Goal: Task Accomplishment & Management: Complete application form

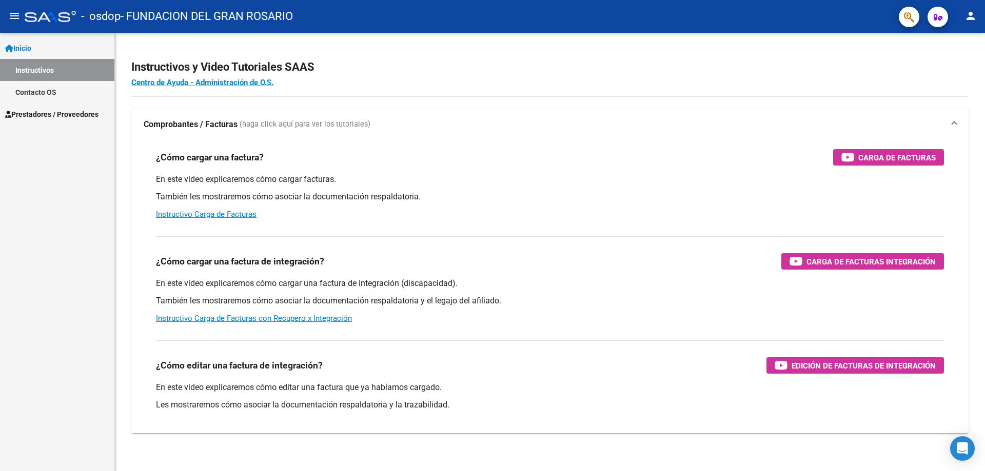
click at [70, 112] on span "Prestadores / Proveedores" at bounding box center [51, 114] width 93 height 11
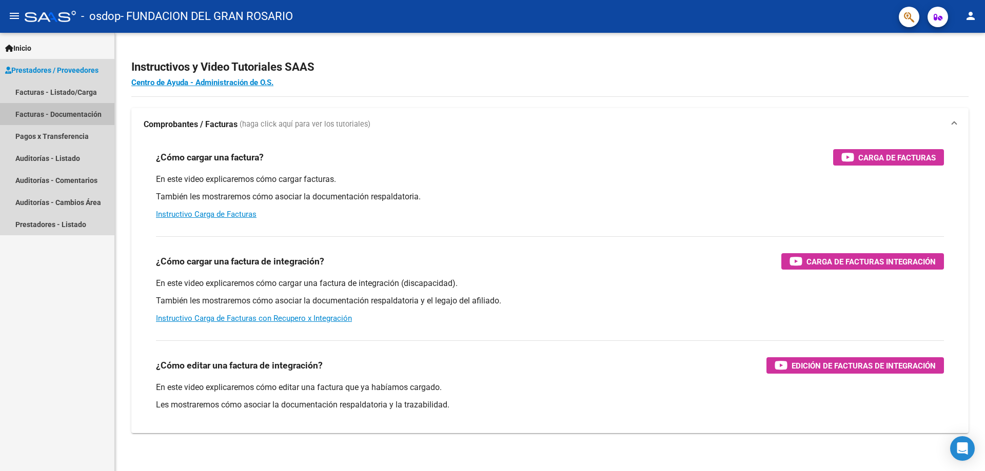
click at [72, 115] on link "Facturas - Documentación" at bounding box center [57, 114] width 114 height 22
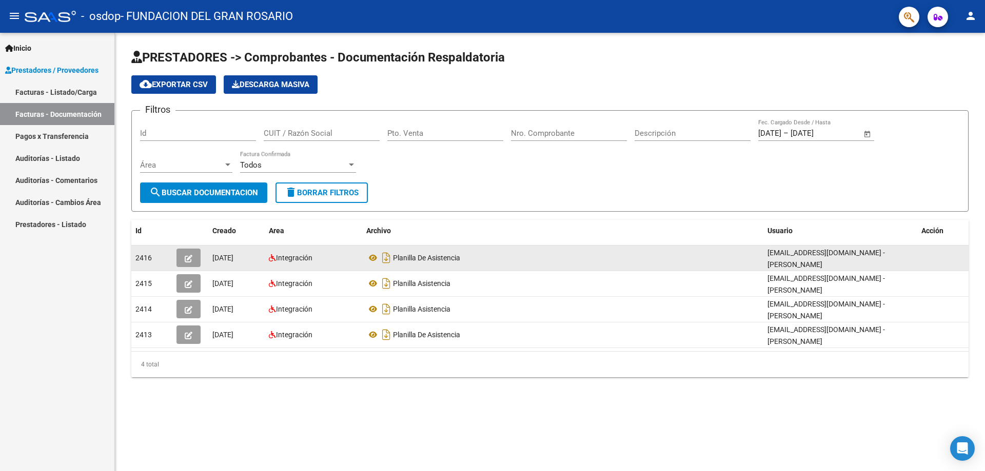
click at [190, 262] on icon "button" at bounding box center [189, 259] width 8 height 8
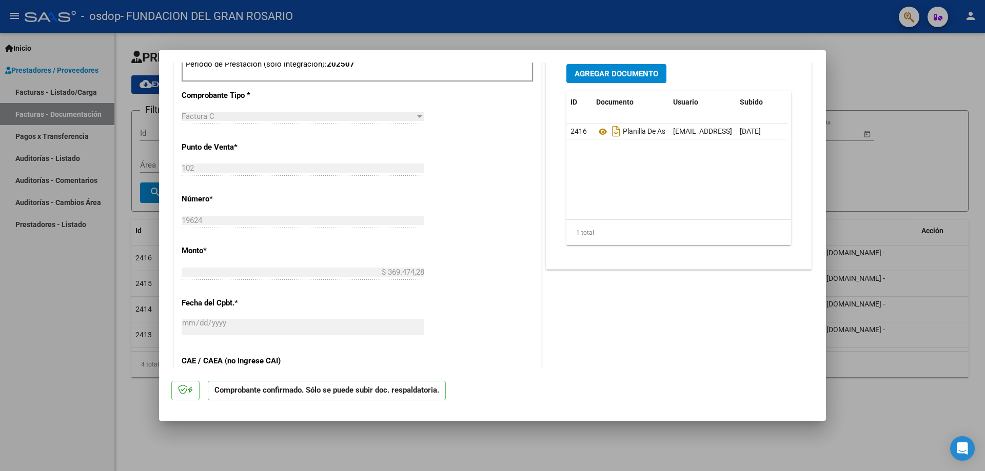
scroll to position [462, 0]
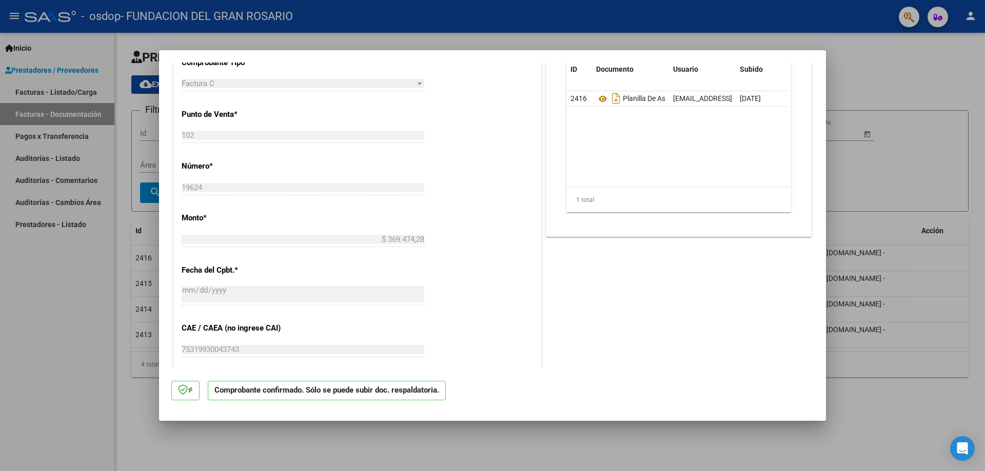
click at [922, 188] on div at bounding box center [492, 235] width 985 height 471
type input "$ 0,00"
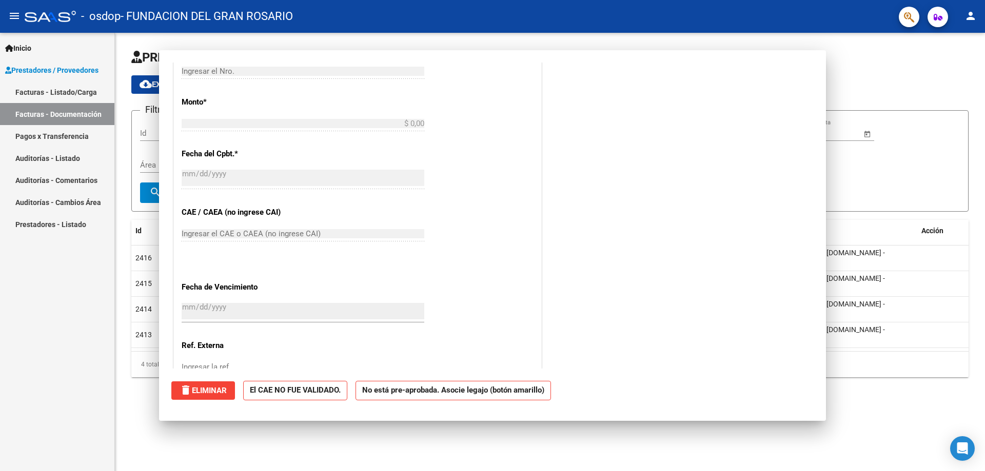
scroll to position [0, 0]
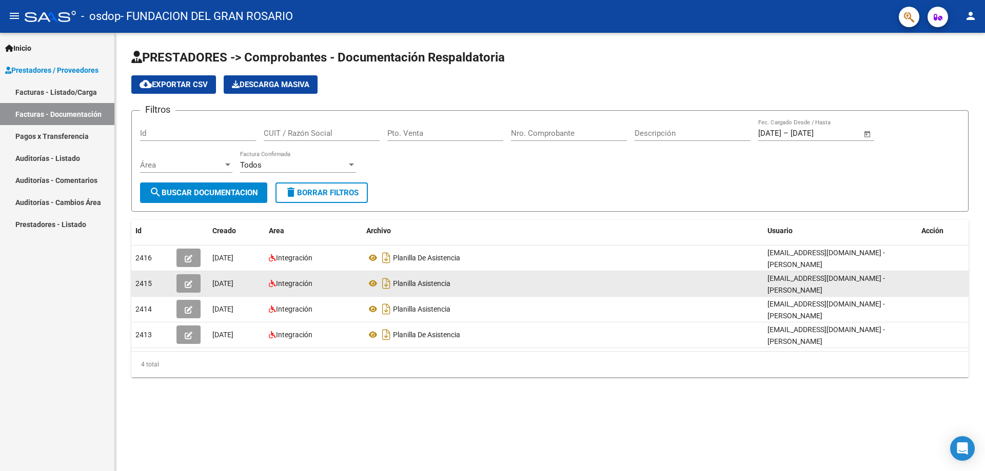
click at [178, 285] on button "button" at bounding box center [188, 283] width 24 height 18
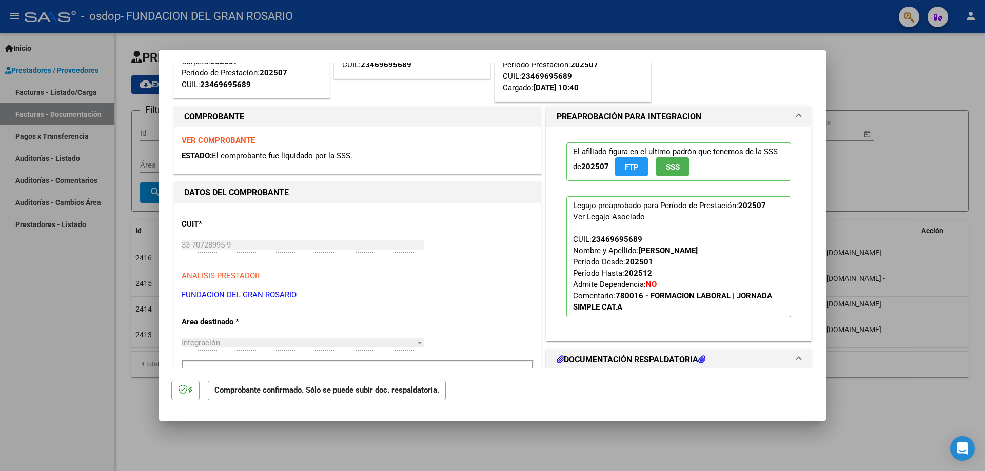
scroll to position [154, 0]
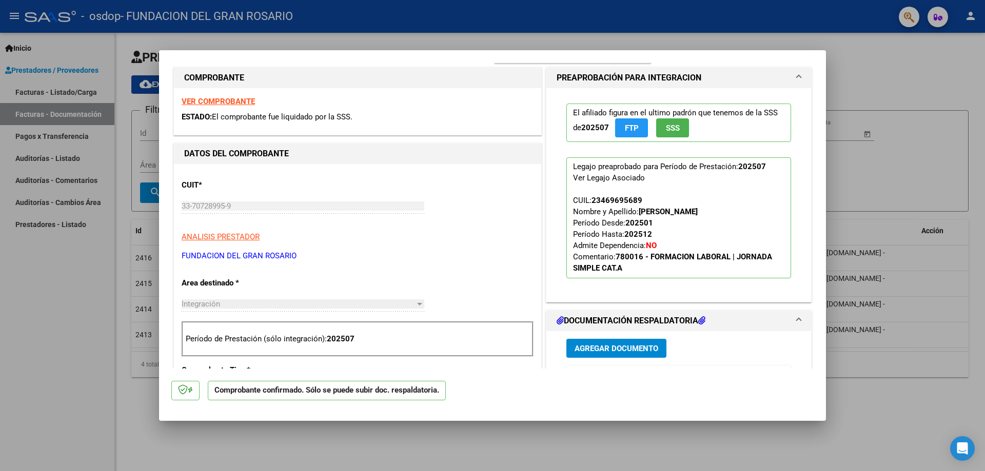
click at [859, 175] on div at bounding box center [492, 235] width 985 height 471
type input "$ 0,00"
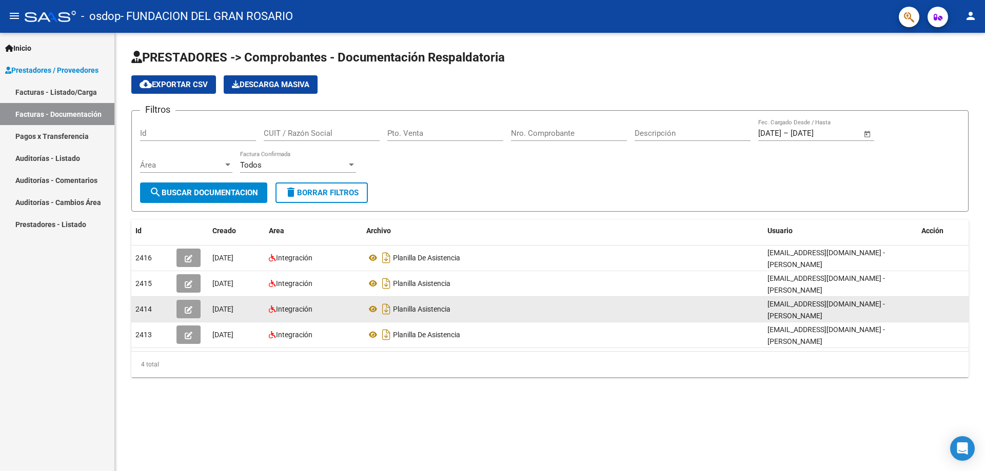
click at [190, 307] on icon "button" at bounding box center [189, 310] width 8 height 8
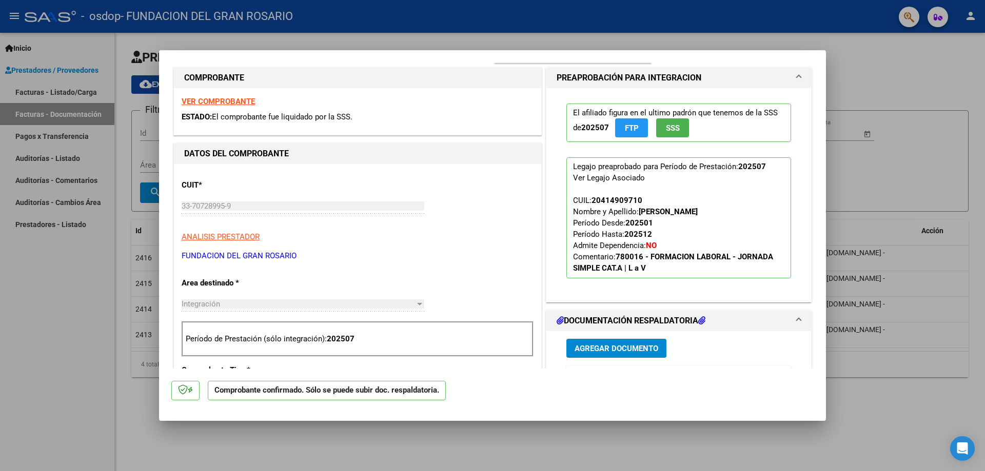
click at [895, 100] on div at bounding box center [492, 235] width 985 height 471
type input "$ 0,00"
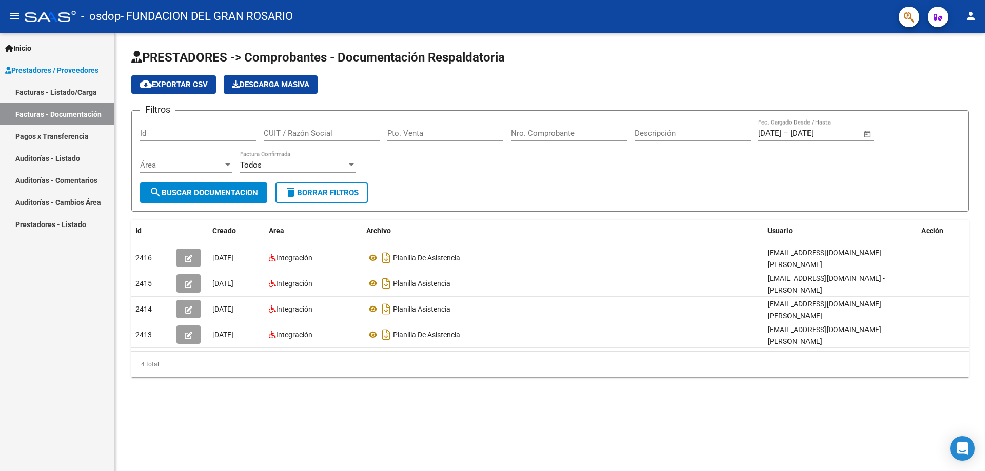
click at [44, 93] on link "Facturas - Listado/Carga" at bounding box center [57, 92] width 114 height 22
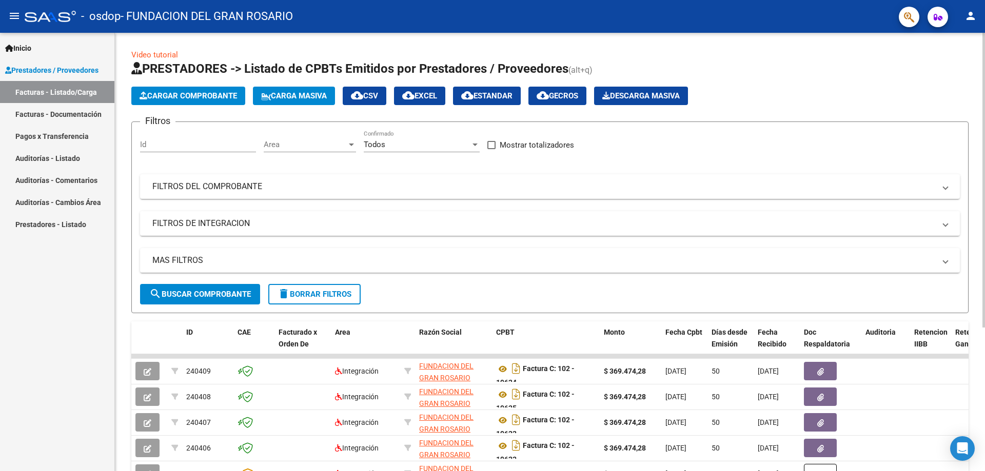
click at [212, 94] on span "Cargar Comprobante" at bounding box center [188, 95] width 97 height 9
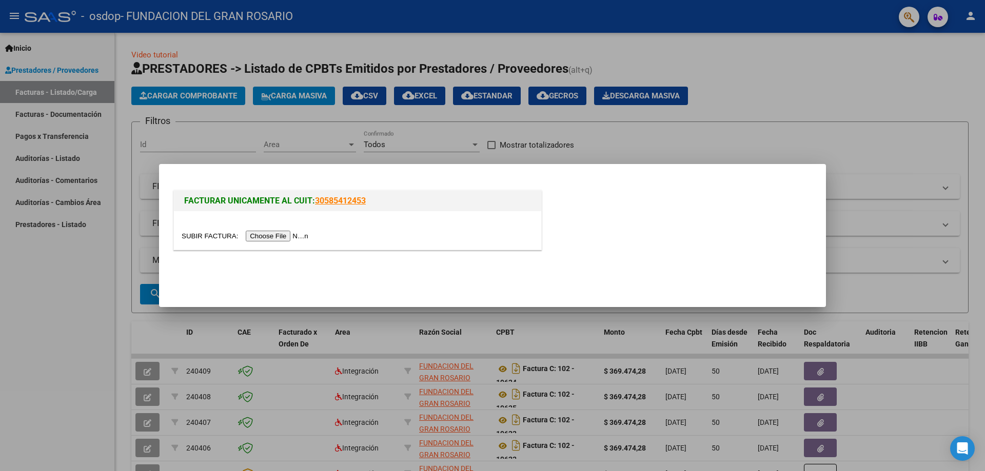
click at [283, 233] on input "file" at bounding box center [247, 236] width 130 height 11
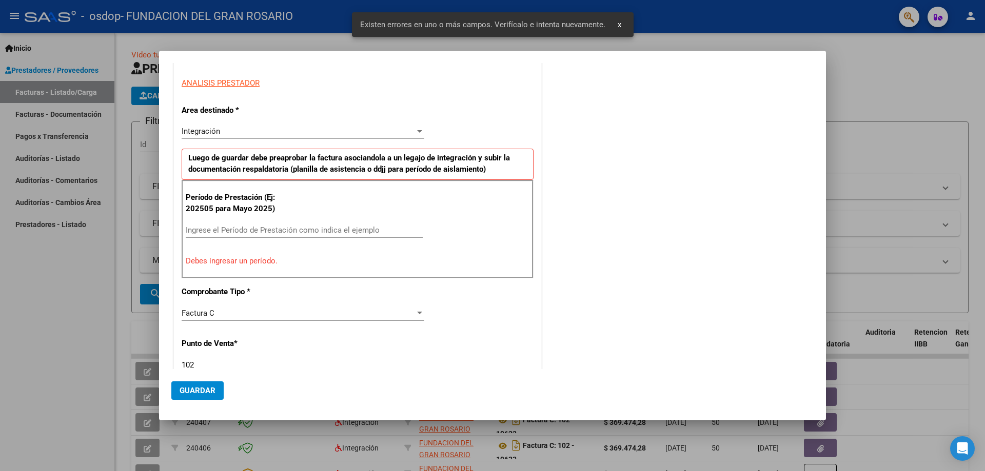
scroll to position [147, 0]
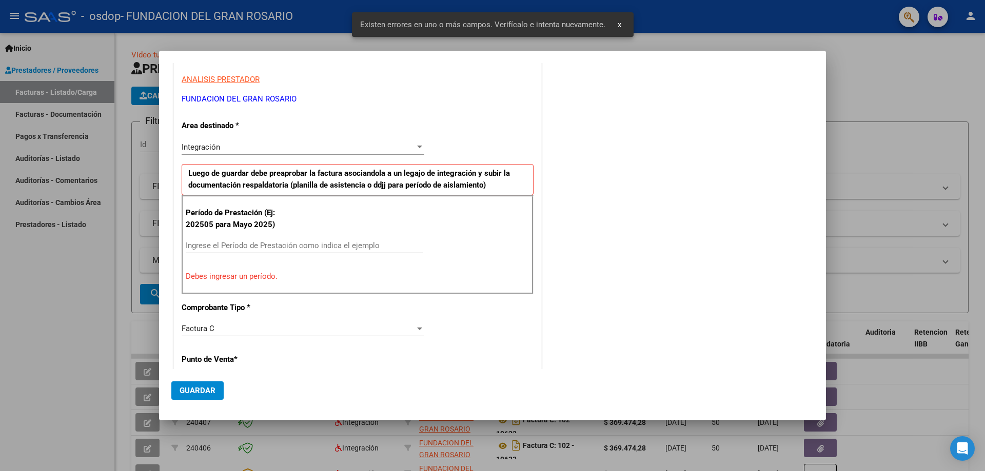
click at [202, 247] on input "Ingrese el Período de Prestación como indica el ejemplo" at bounding box center [304, 245] width 237 height 9
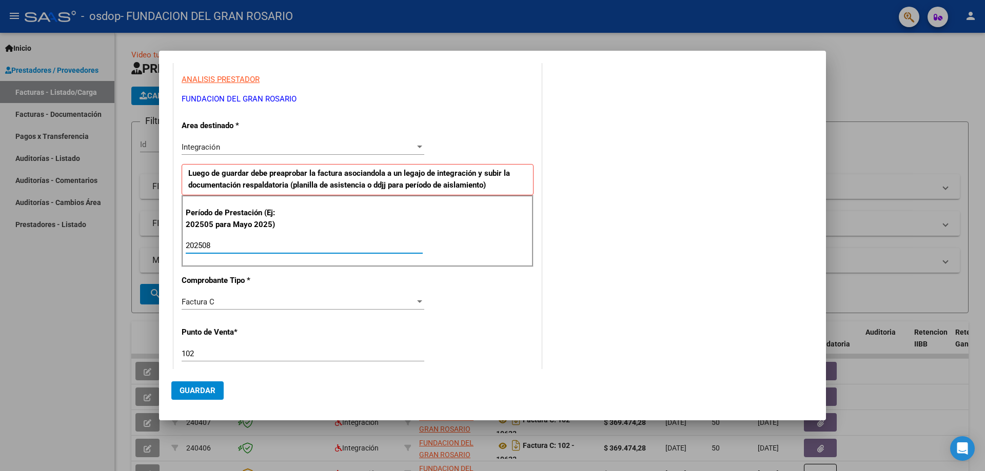
type input "202508"
click at [212, 305] on span "Factura C" at bounding box center [198, 301] width 33 height 9
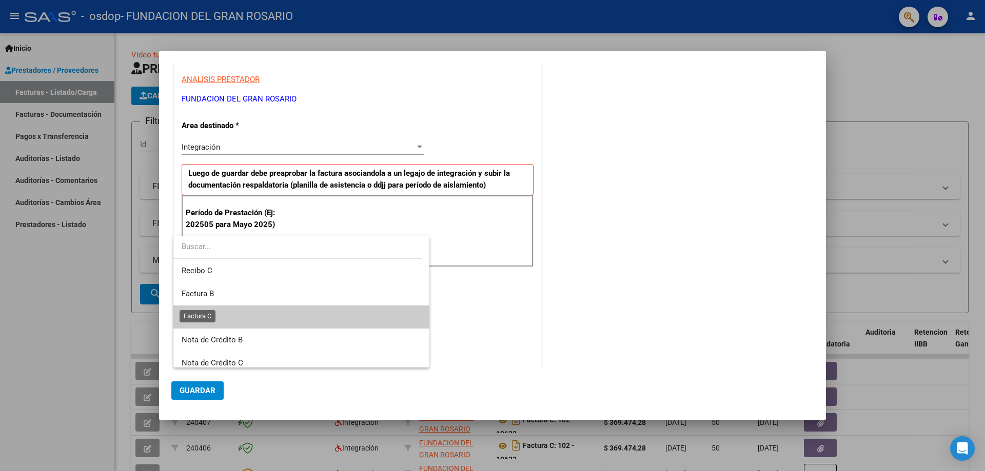
scroll to position [15, 0]
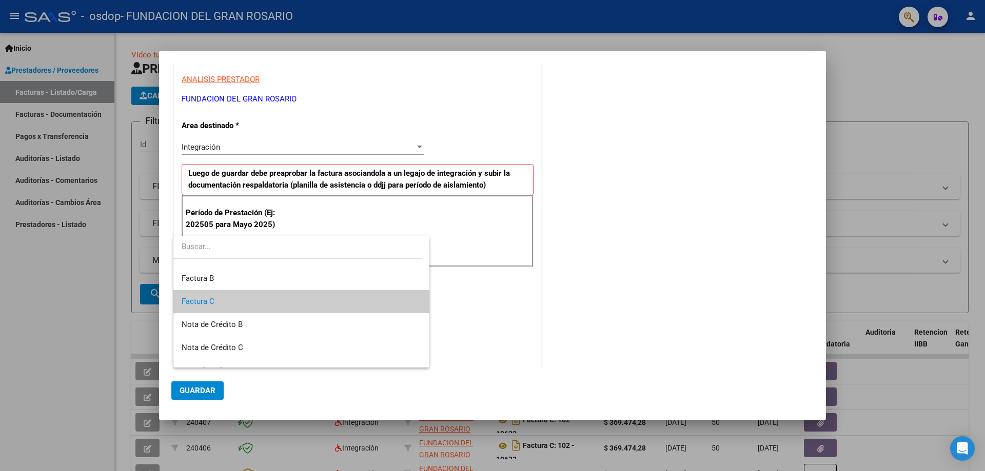
click at [489, 299] on div at bounding box center [492, 235] width 985 height 471
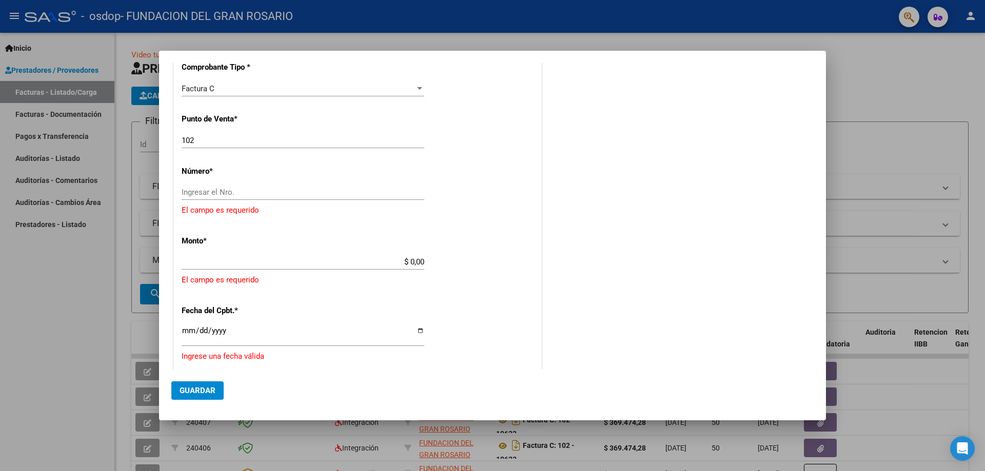
scroll to position [359, 0]
click at [266, 195] on input "Ingresar el Nro." at bounding box center [303, 193] width 243 height 9
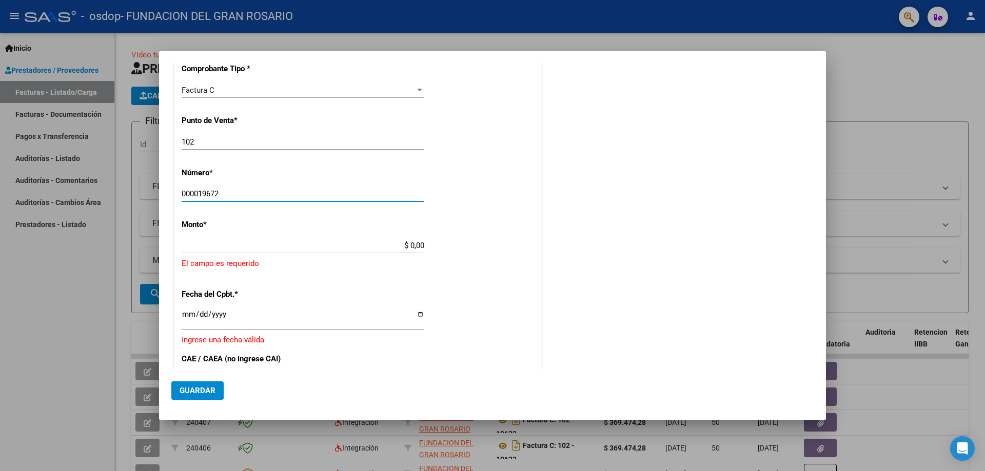
type input "000019672"
click at [300, 235] on div "CUIT * 33-70728995-9 Ingresar CUIT ANALISIS PRESTADOR FUNDACION DEL GRAN [PERSO…" at bounding box center [357, 193] width 367 height 796
type input "$ 369.474,28"
type input "[DATE]"
type input "75359554568736"
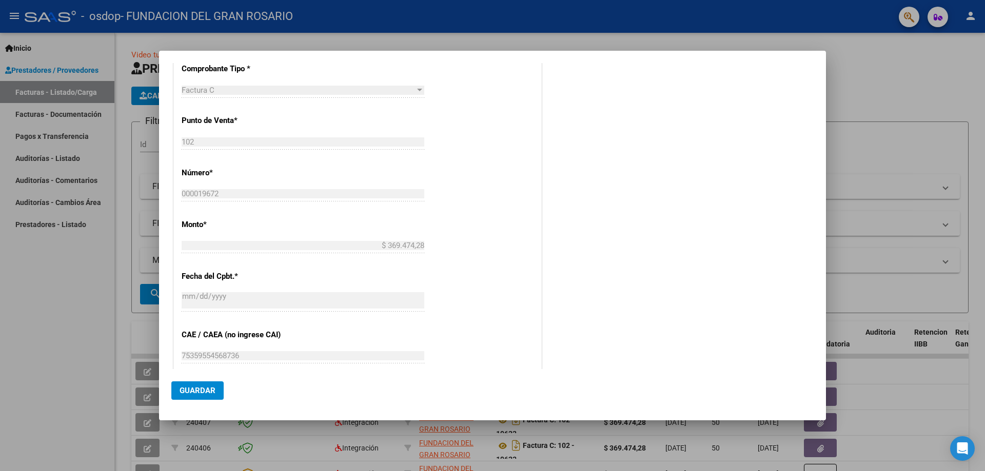
click at [420, 241] on div "$ 369.474,28 Ingresar el monto" at bounding box center [303, 245] width 243 height 15
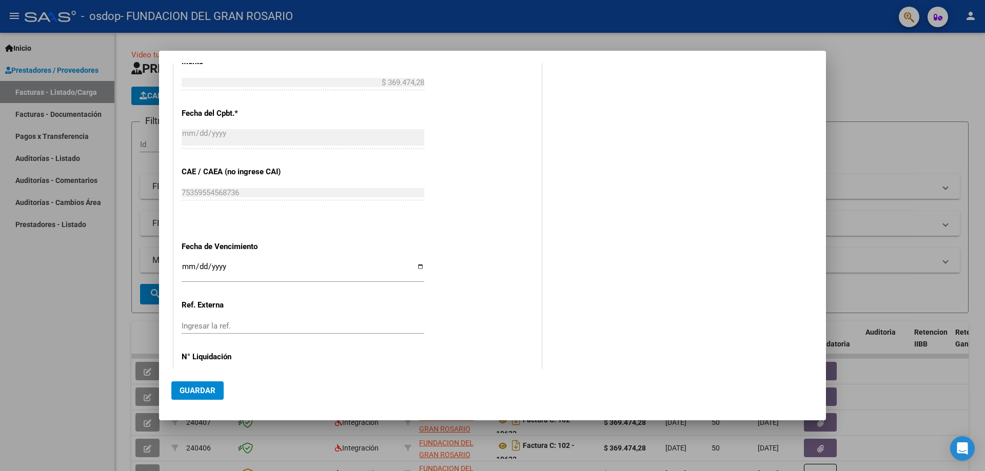
scroll to position [559, 0]
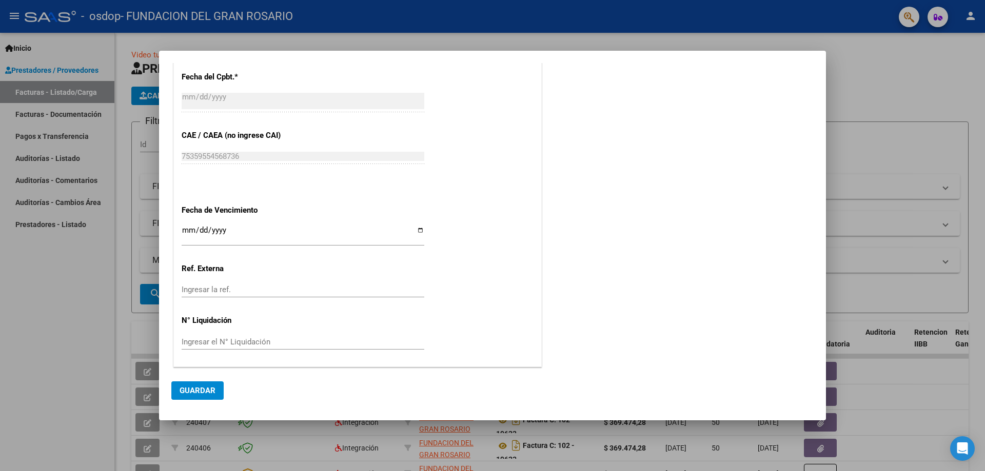
click at [418, 230] on input "Ingresar la fecha" at bounding box center [303, 234] width 243 height 16
type input "[DATE]"
click at [206, 388] on span "Guardar" at bounding box center [198, 390] width 36 height 9
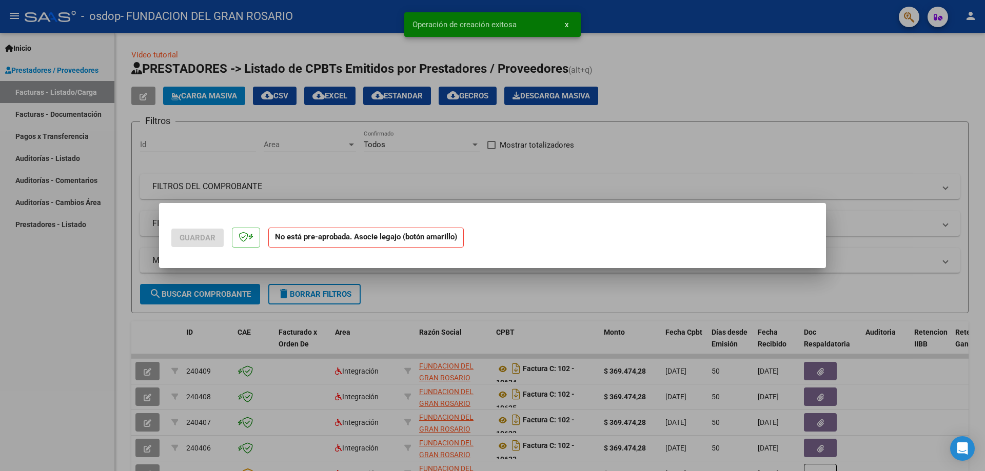
scroll to position [0, 0]
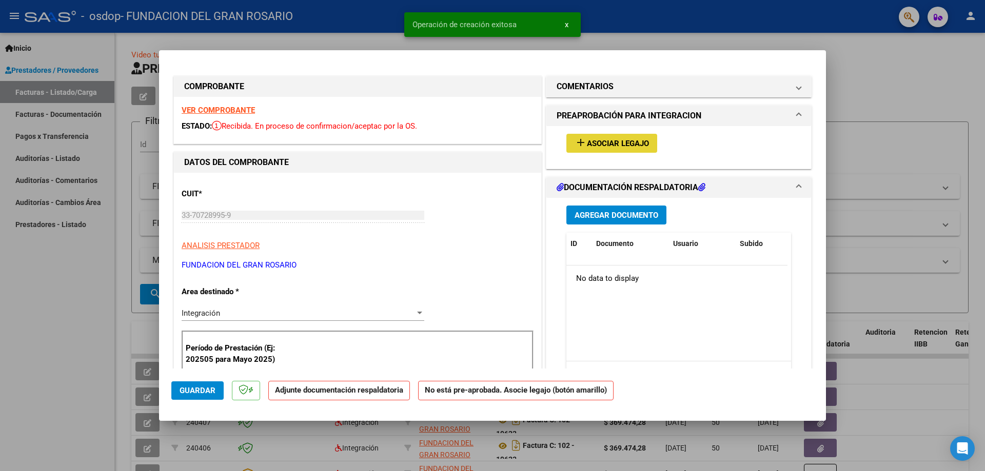
click at [612, 145] on span "Asociar Legajo" at bounding box center [618, 143] width 62 height 9
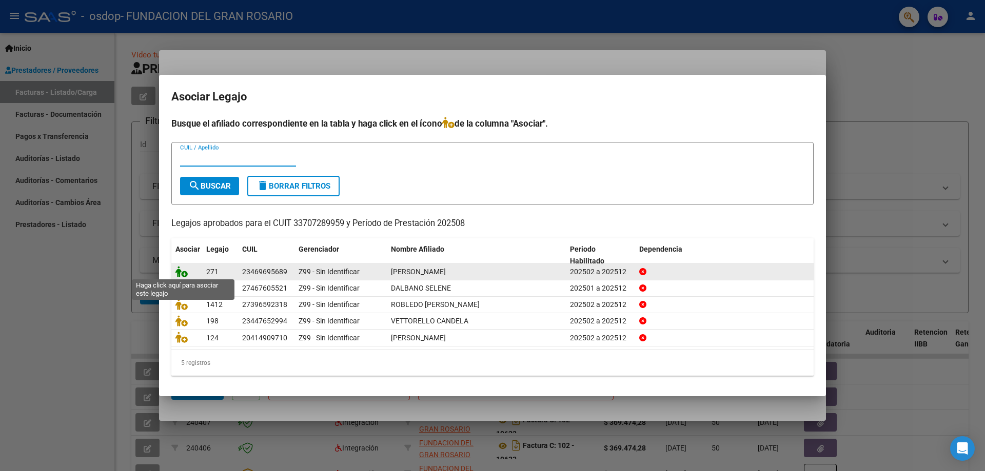
click at [187, 271] on icon at bounding box center [181, 271] width 12 height 11
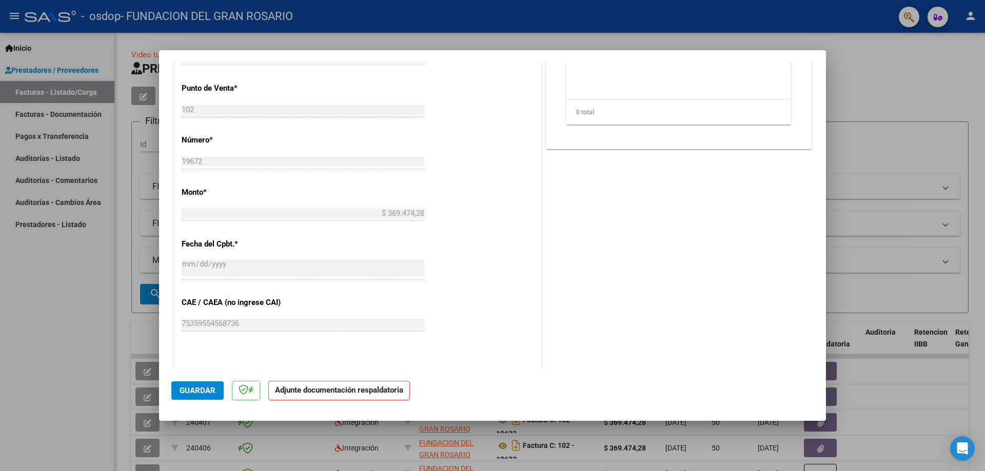
scroll to position [410, 0]
click at [339, 393] on strong "Adjunte documentación respaldatoria" at bounding box center [339, 390] width 128 height 9
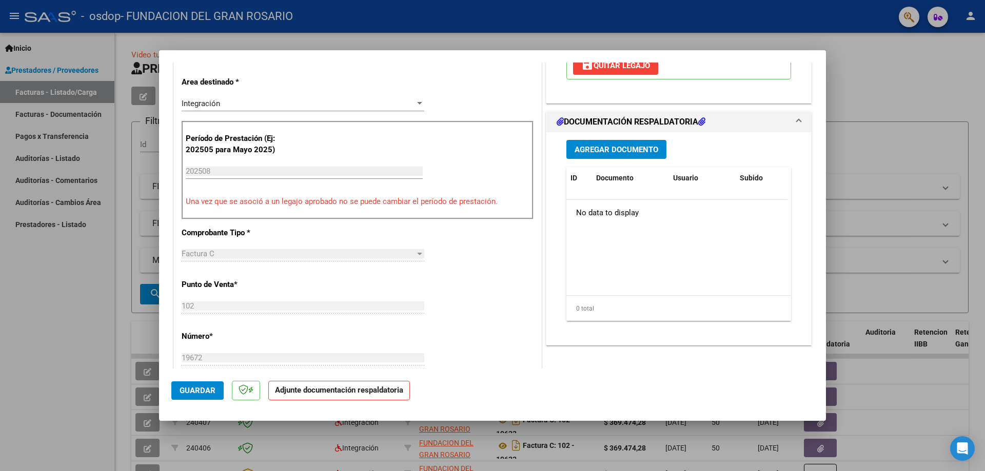
scroll to position [103, 0]
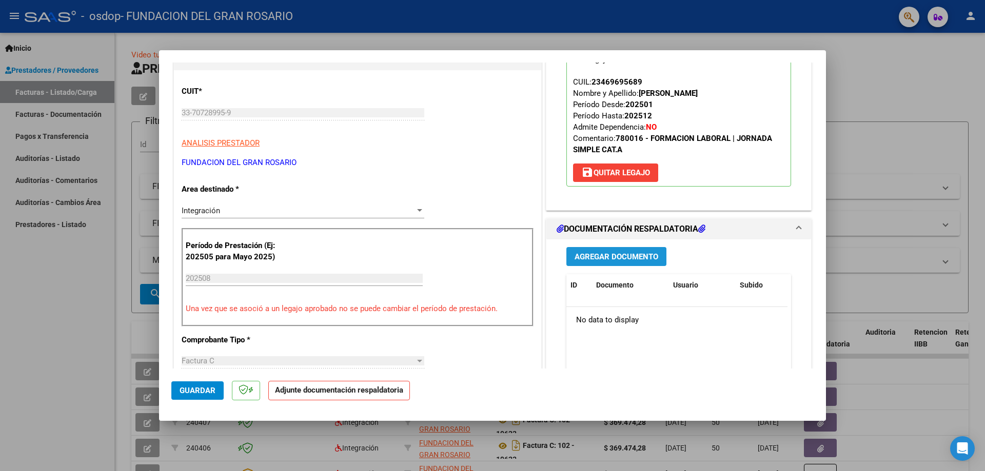
click at [605, 260] on span "Agregar Documento" at bounding box center [616, 256] width 84 height 9
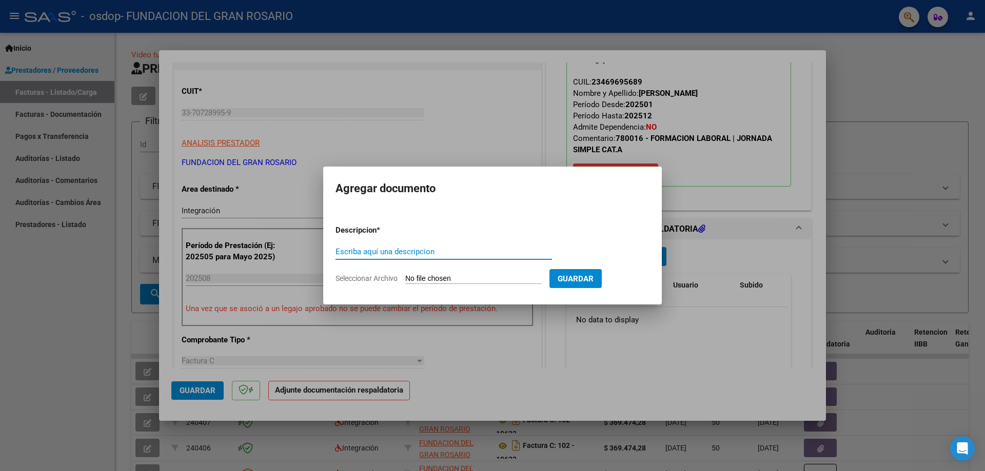
click at [403, 255] on input "Escriba aquí una descripcion" at bounding box center [443, 251] width 216 height 9
type input "Planilla de asistencia"
click at [420, 283] on input "Seleccionar Archivo" at bounding box center [473, 279] width 136 height 10
type input "C:\fakepath\Giuliante -Agosto.pdf"
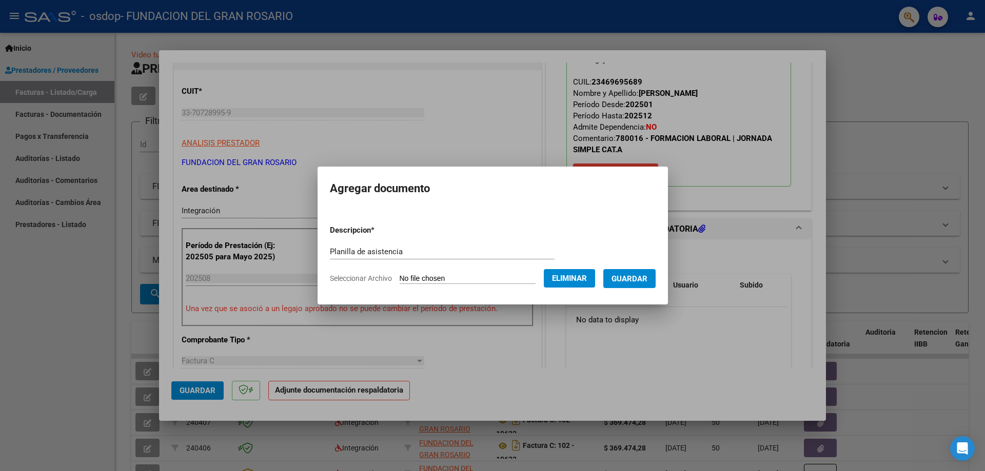
click at [629, 274] on span "Guardar" at bounding box center [629, 278] width 36 height 9
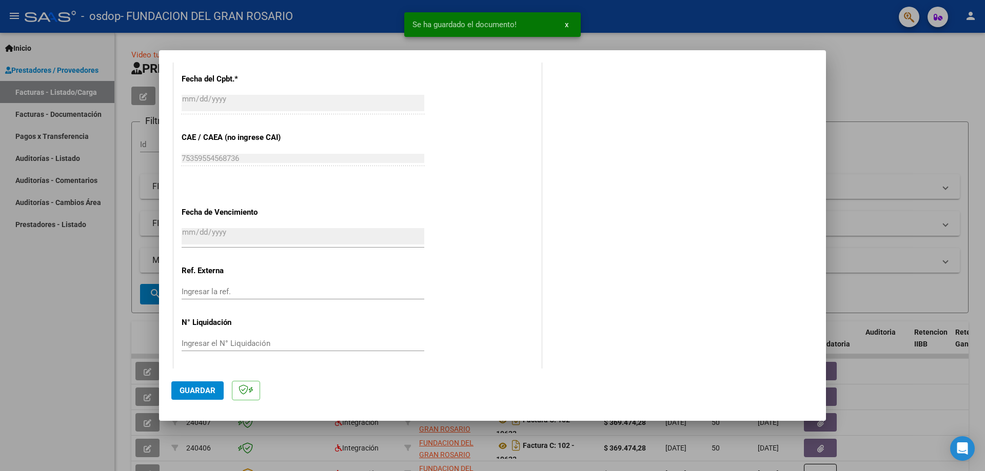
scroll to position [574, 0]
click at [204, 389] on span "Guardar" at bounding box center [198, 390] width 36 height 9
click at [203, 391] on span "Guardar" at bounding box center [198, 390] width 36 height 9
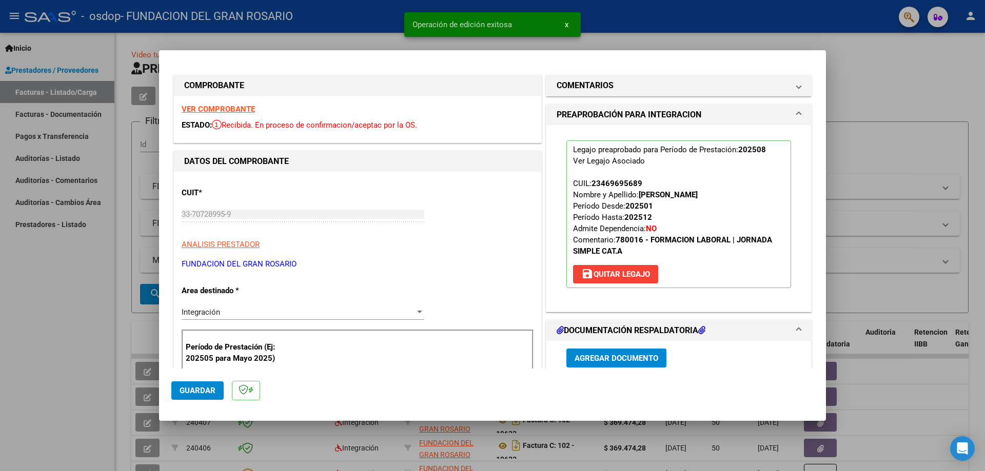
scroll to position [0, 0]
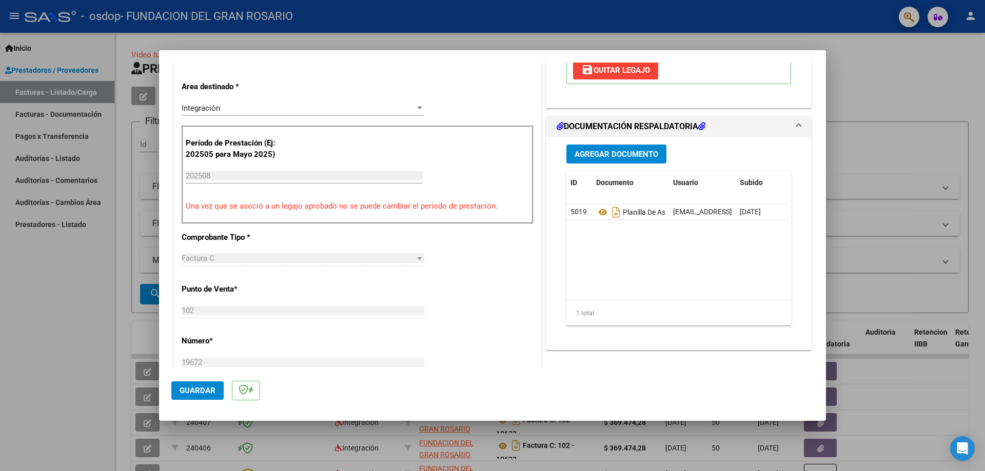
click at [863, 289] on div at bounding box center [492, 235] width 985 height 471
type input "$ 0,00"
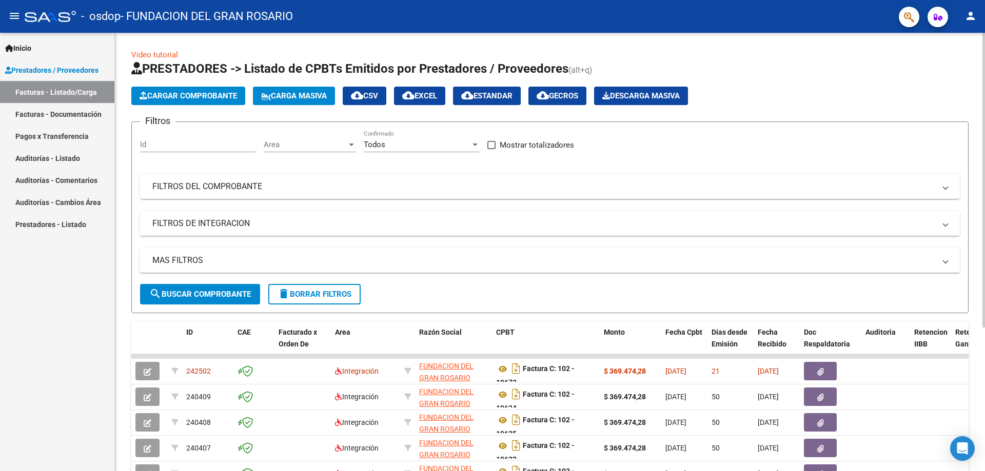
click at [190, 98] on span "Cargar Comprobante" at bounding box center [188, 95] width 97 height 9
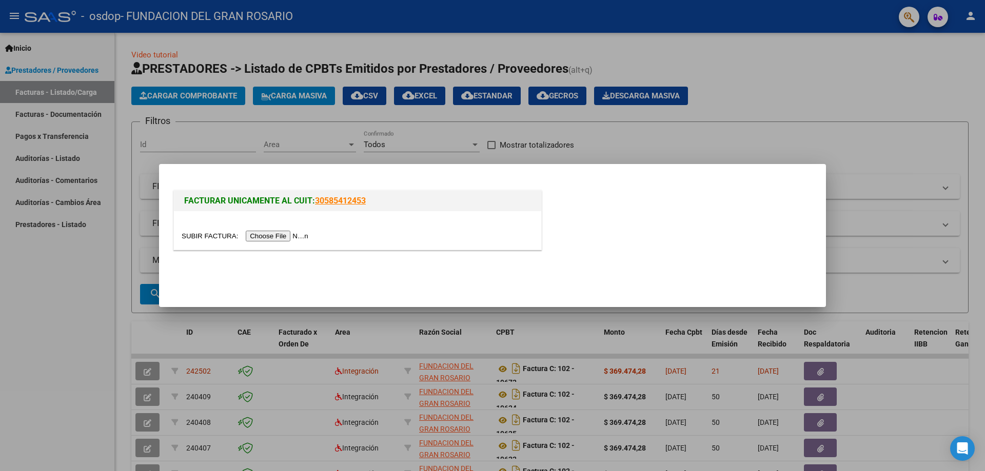
click at [292, 231] on div at bounding box center [358, 236] width 352 height 12
click at [293, 233] on input "file" at bounding box center [247, 236] width 130 height 11
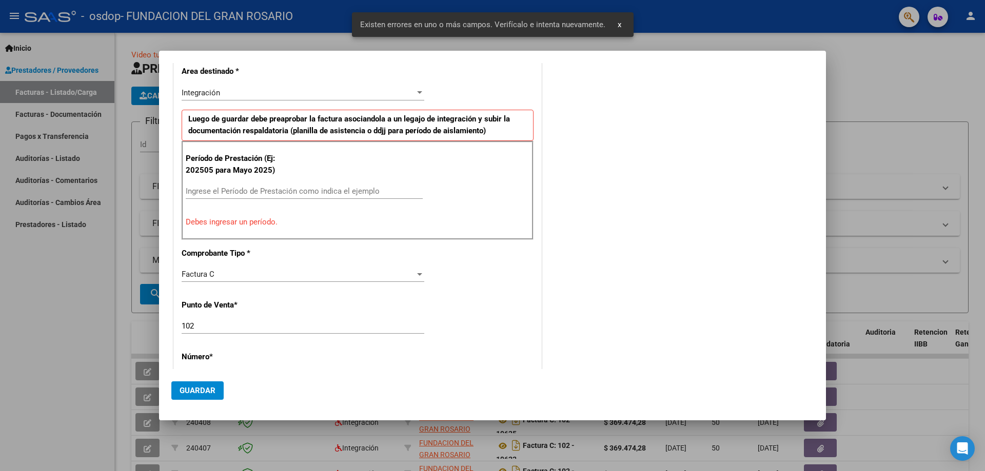
scroll to position [205, 0]
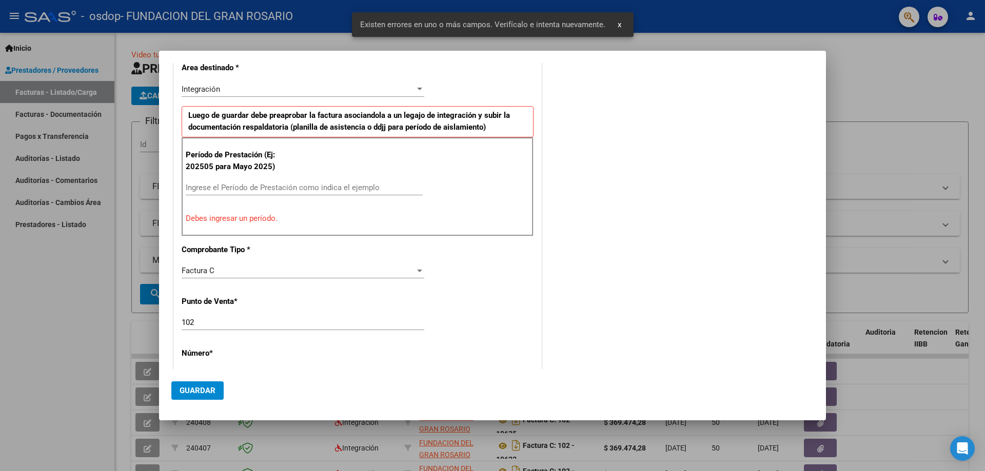
click at [263, 194] on div "Ingrese el Período de Prestación como indica el ejemplo" at bounding box center [304, 187] width 237 height 15
click at [270, 184] on input "Ingrese el Período de Prestación como indica el ejemplo" at bounding box center [304, 187] width 237 height 9
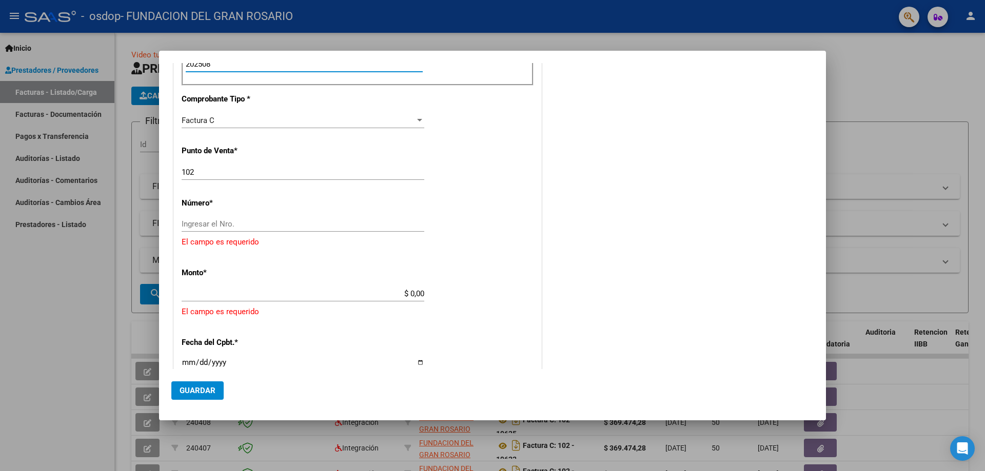
scroll to position [359, 0]
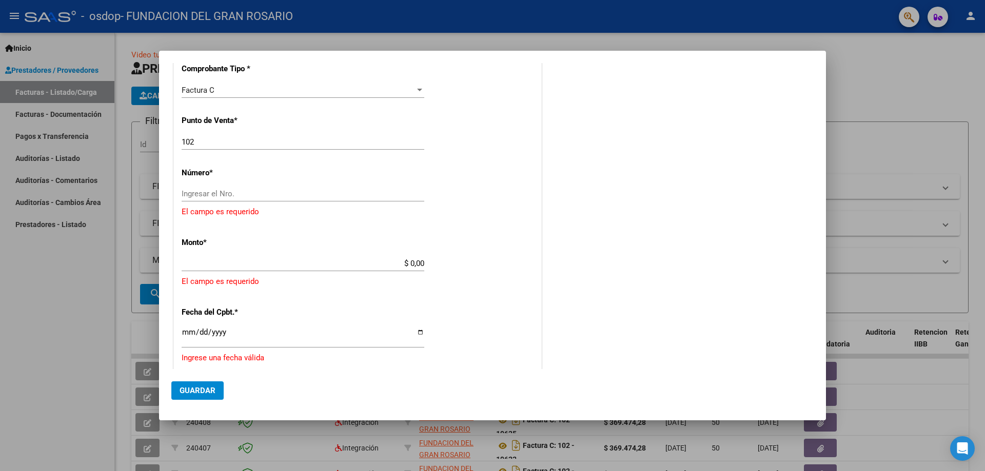
type input "202508"
click at [229, 189] on input "Ingresar el Nro." at bounding box center [303, 193] width 243 height 9
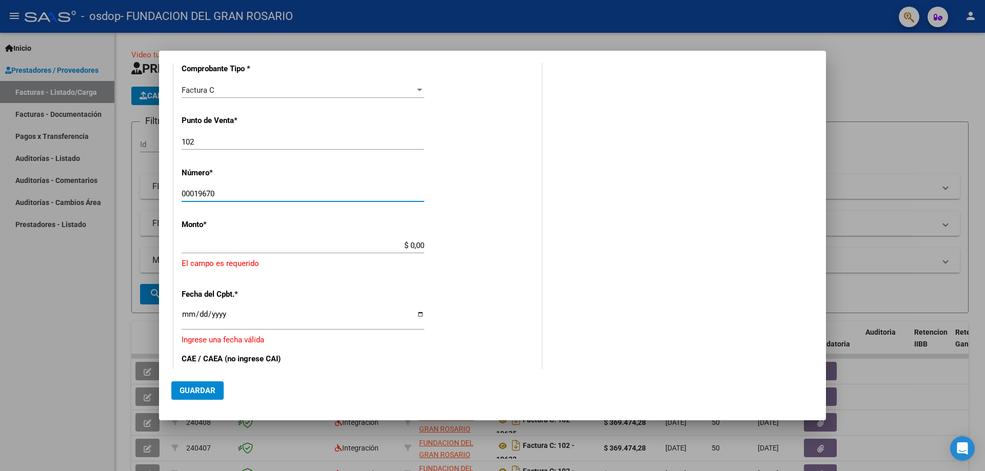
type input "00019670"
type input "$ 369.474,28"
type input "[DATE]"
type input "75359553725213"
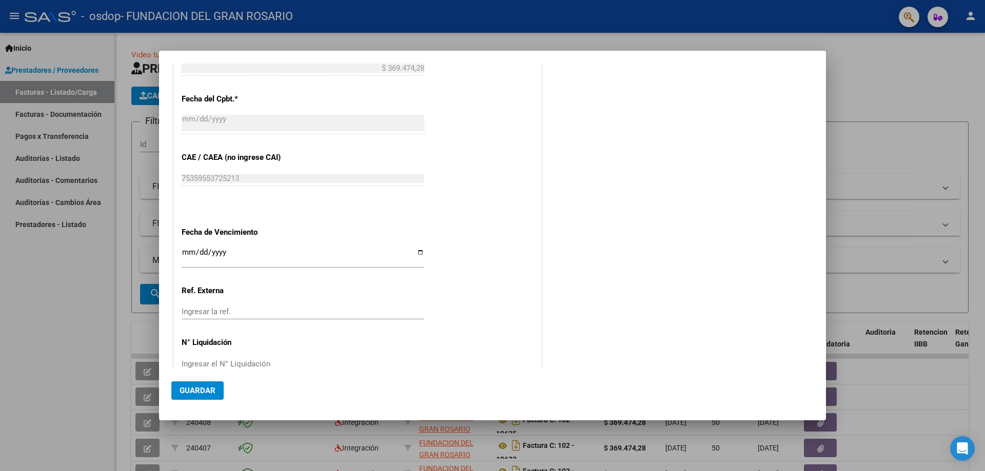
scroll to position [559, 0]
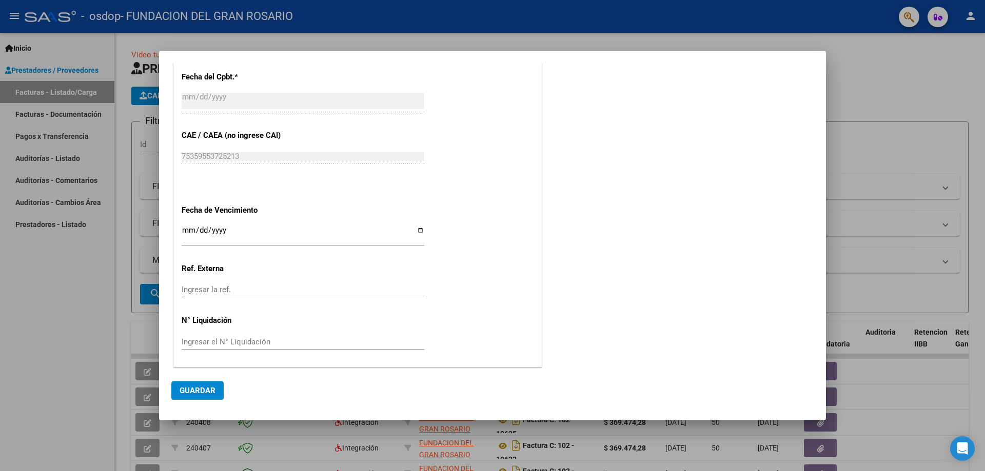
click at [294, 233] on input "Ingresar la fecha" at bounding box center [303, 234] width 243 height 16
click at [415, 232] on input "Ingresar la fecha" at bounding box center [303, 234] width 243 height 16
type input "[DATE]"
click at [184, 385] on button "Guardar" at bounding box center [197, 391] width 52 height 18
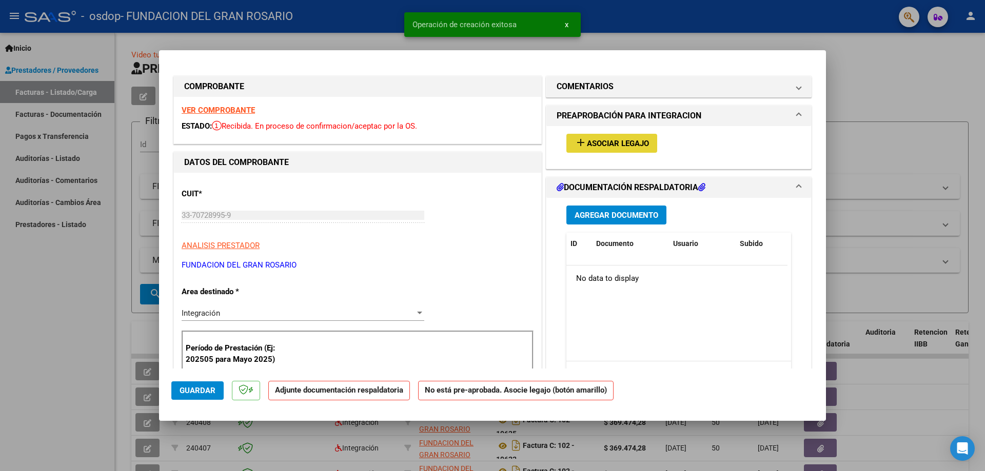
click at [612, 145] on span "Asociar Legajo" at bounding box center [618, 143] width 62 height 9
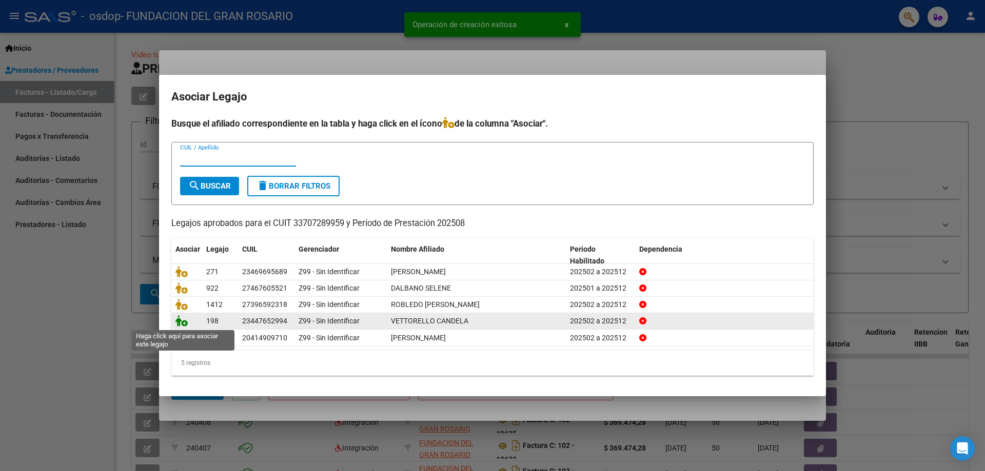
click at [178, 325] on icon at bounding box center [181, 320] width 12 height 11
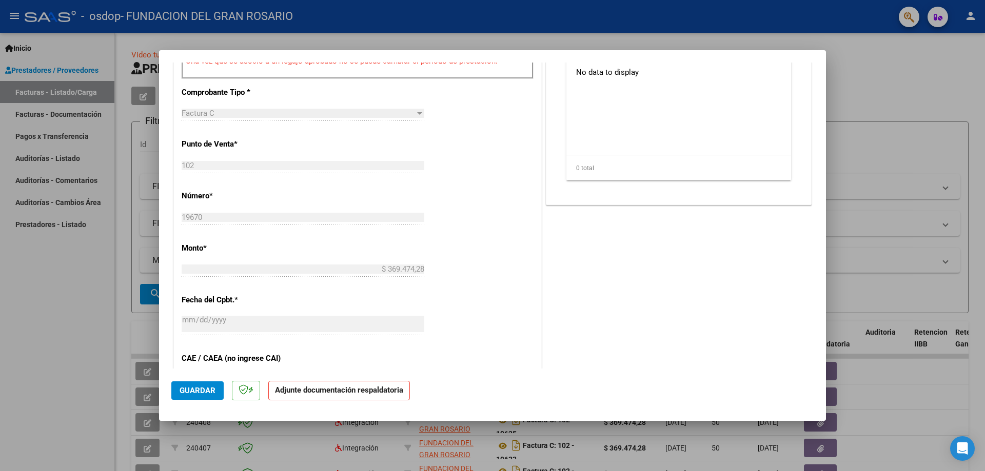
scroll to position [410, 0]
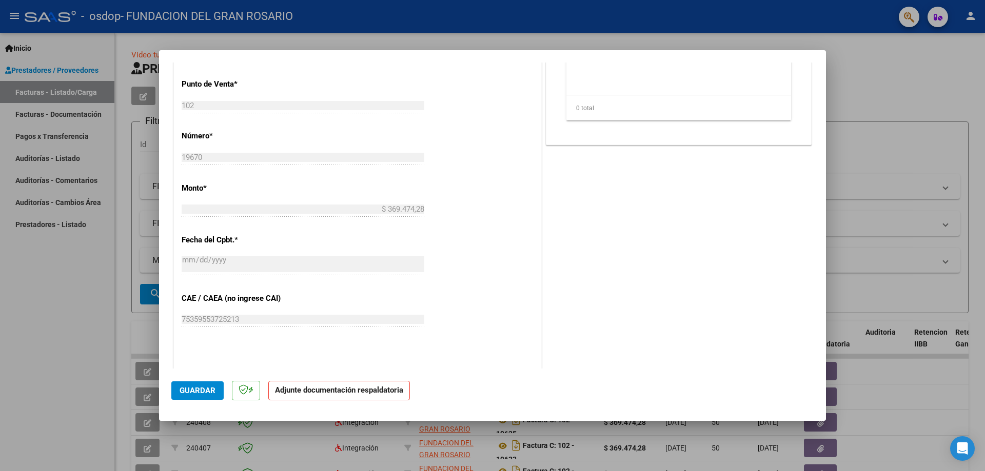
click at [353, 384] on p "Adjunte documentación respaldatoria" at bounding box center [339, 391] width 142 height 20
click at [353, 387] on strong "Adjunte documentación respaldatoria" at bounding box center [339, 390] width 128 height 9
click at [349, 389] on strong "Adjunte documentación respaldatoria" at bounding box center [339, 390] width 128 height 9
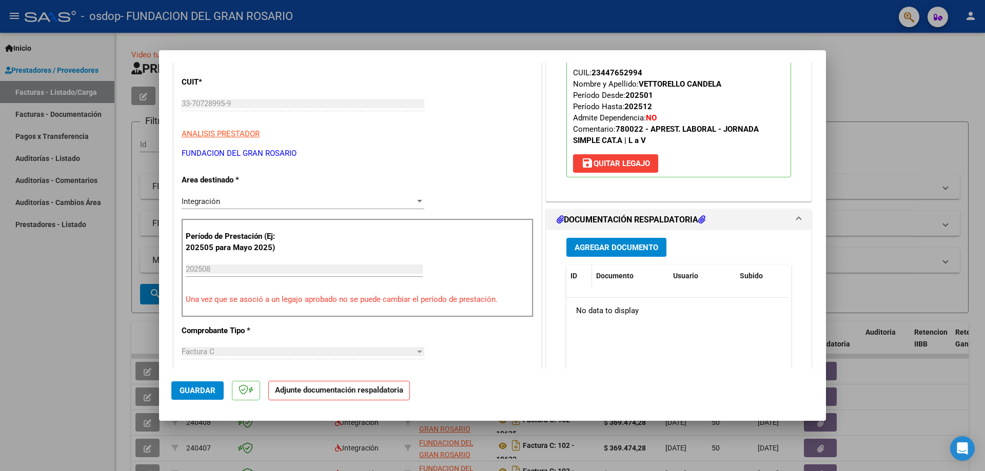
scroll to position [103, 0]
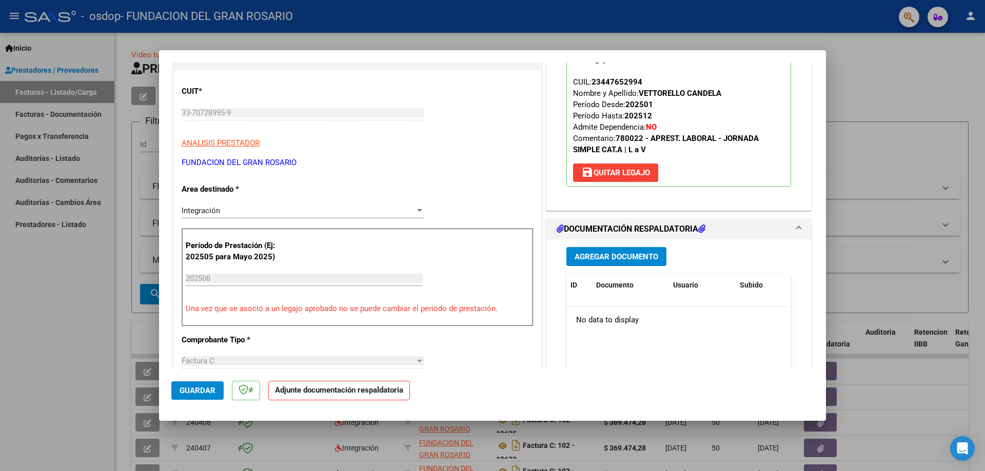
click at [582, 256] on span "Agregar Documento" at bounding box center [616, 256] width 84 height 9
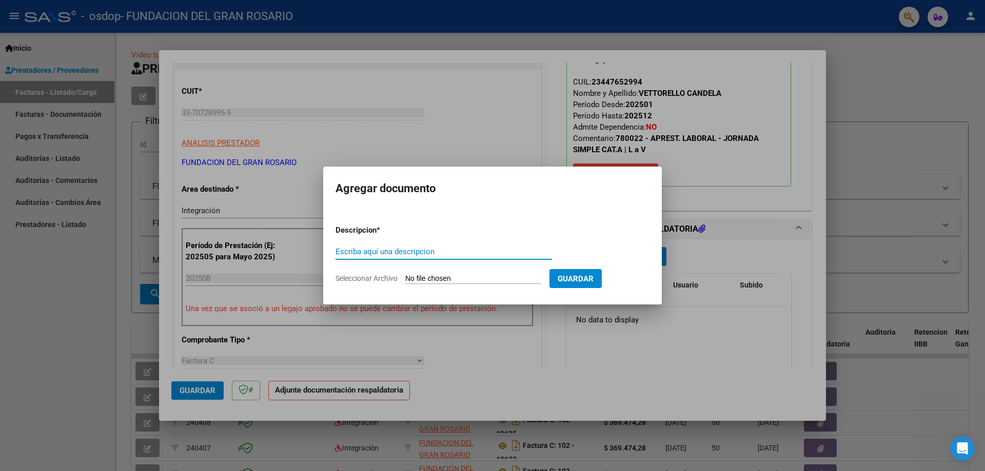
click at [375, 249] on input "Escriba aquí una descripcion" at bounding box center [443, 251] width 216 height 9
type input "Planilla de asistencia"
click at [418, 279] on input "Seleccionar Archivo" at bounding box center [473, 279] width 136 height 10
type input "C:\fakepath\Vettorello- Agosto.pdf"
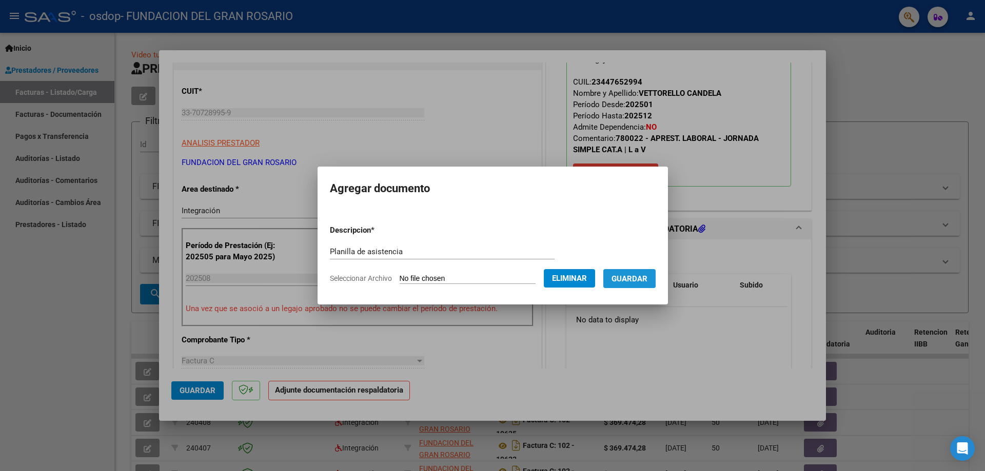
click at [629, 277] on span "Guardar" at bounding box center [629, 278] width 36 height 9
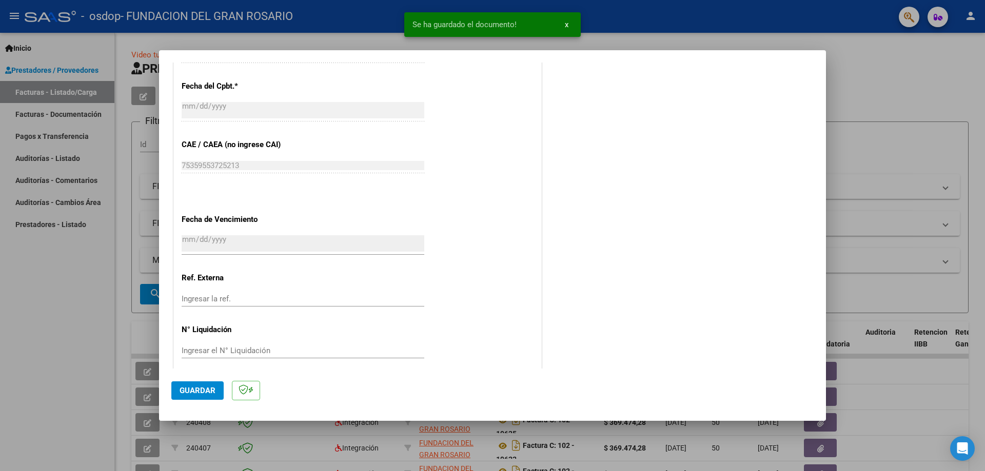
scroll to position [574, 0]
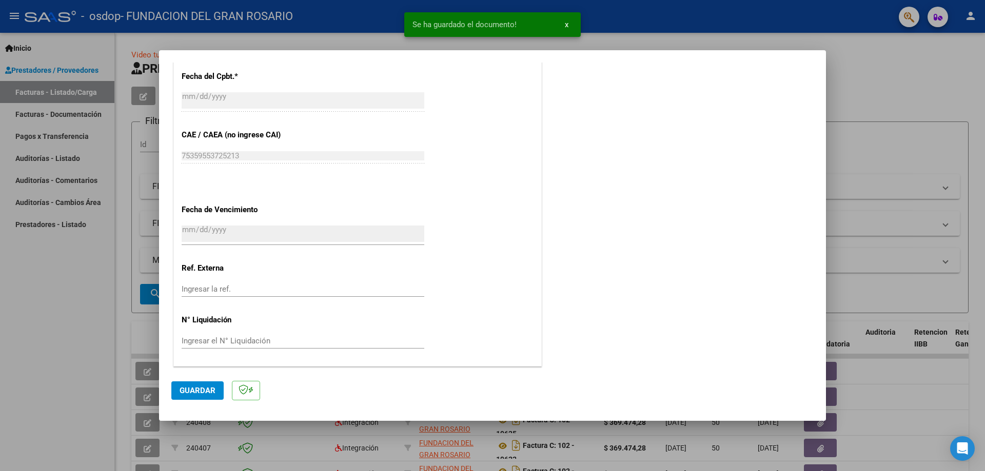
click at [195, 389] on span "Guardar" at bounding box center [198, 390] width 36 height 9
click at [85, 330] on div at bounding box center [492, 235] width 985 height 471
type input "$ 0,00"
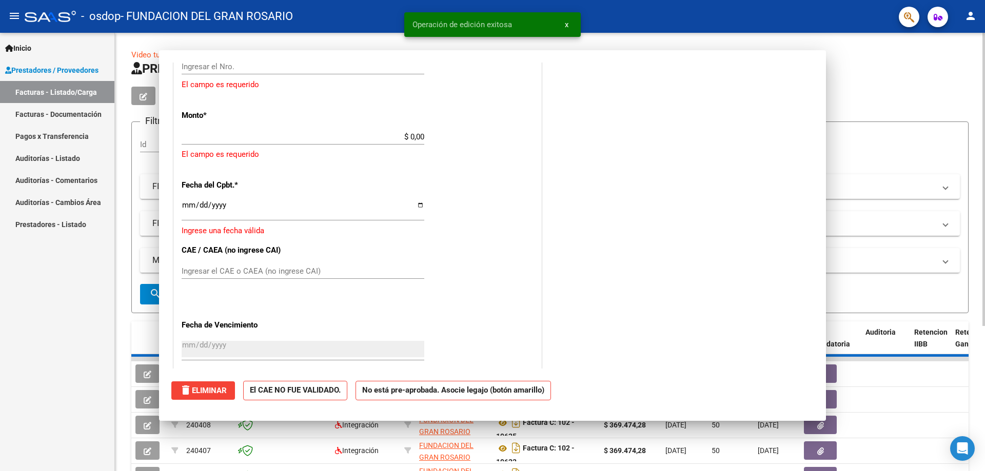
scroll to position [665, 0]
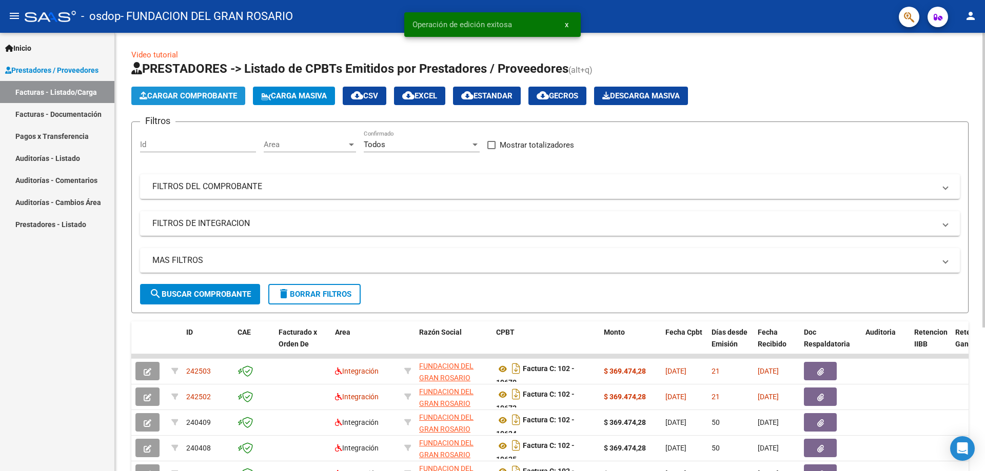
drag, startPoint x: 184, startPoint y: 97, endPoint x: 187, endPoint y: 103, distance: 6.4
click at [187, 103] on button "Cargar Comprobante" at bounding box center [188, 96] width 114 height 18
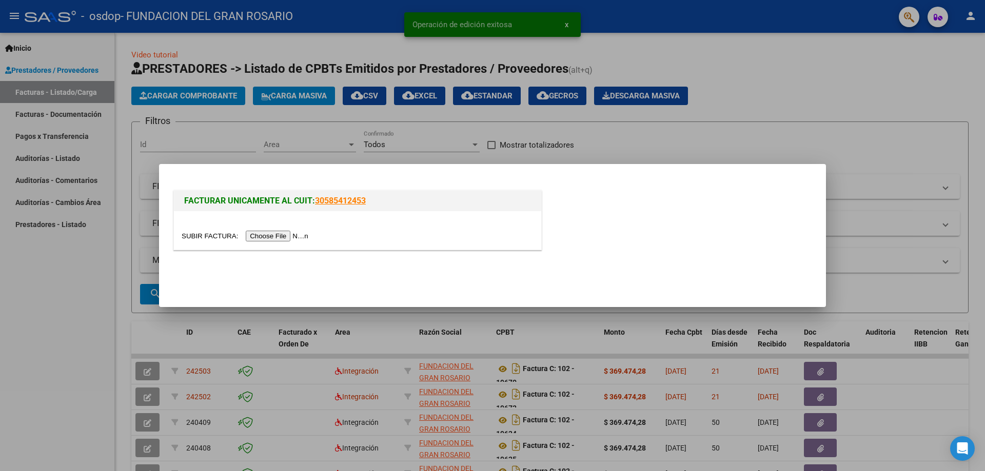
click at [247, 234] on input "file" at bounding box center [247, 236] width 130 height 11
click at [291, 137] on div at bounding box center [492, 235] width 985 height 471
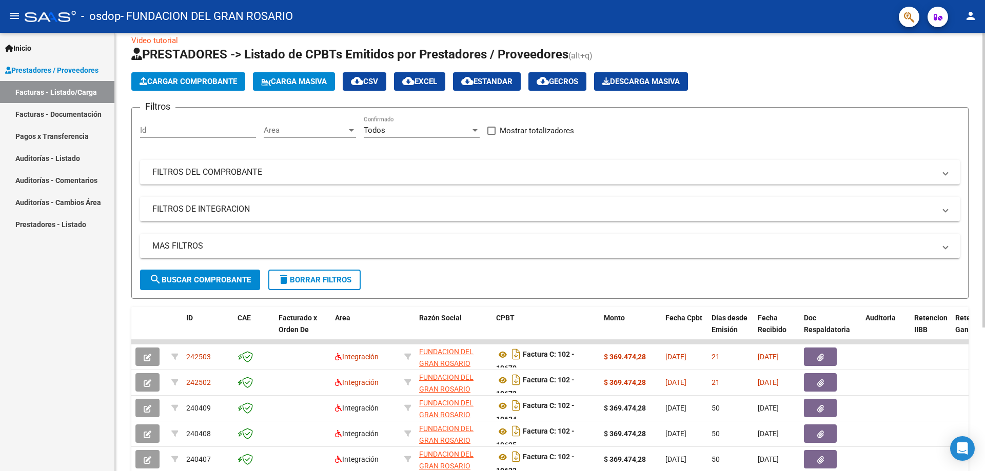
scroll to position [0, 0]
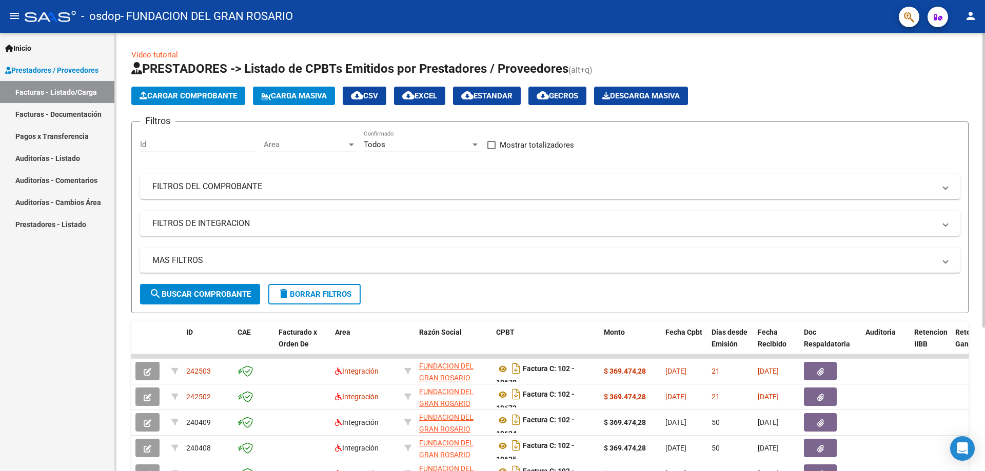
click at [223, 98] on span "Cargar Comprobante" at bounding box center [188, 95] width 97 height 9
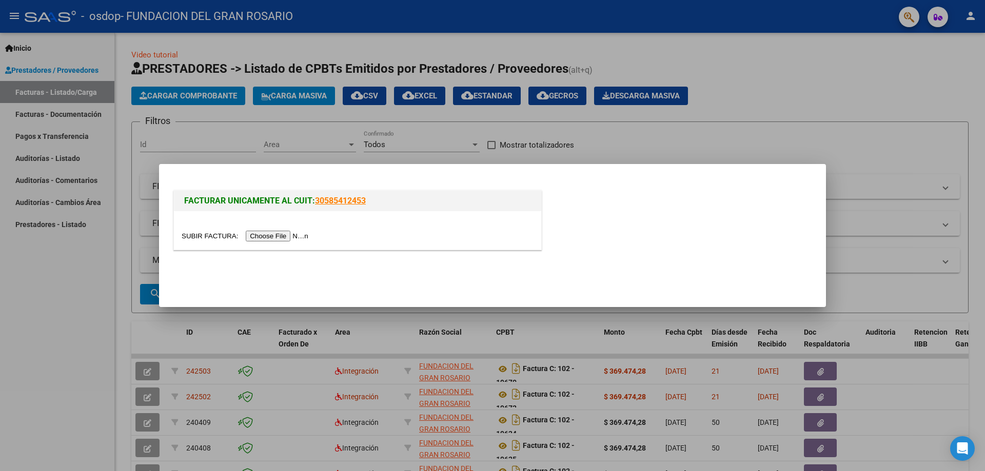
click at [282, 237] on input "file" at bounding box center [247, 236] width 130 height 11
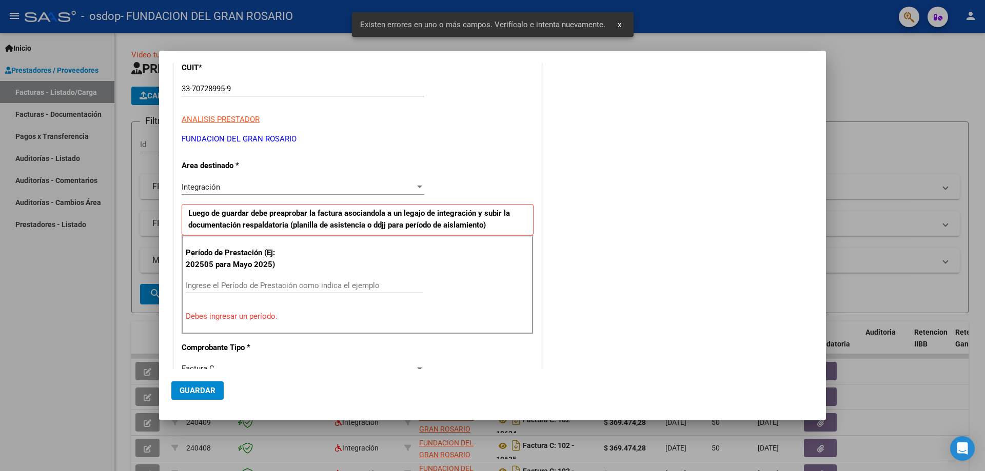
scroll to position [147, 0]
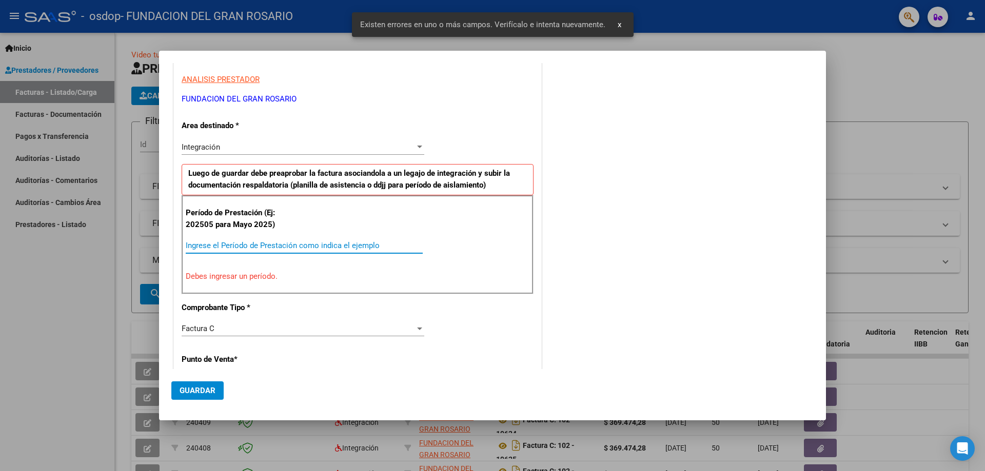
click at [260, 248] on input "Ingrese el Período de Prestación como indica el ejemplo" at bounding box center [304, 245] width 237 height 9
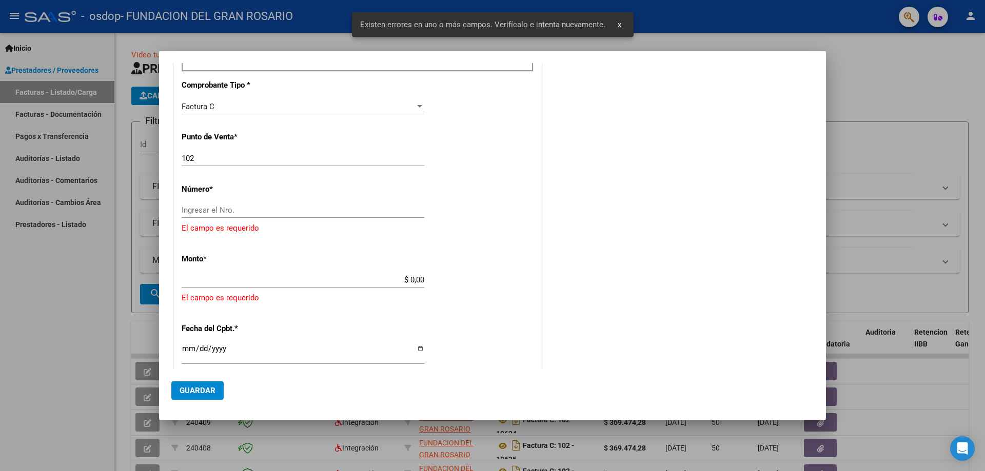
scroll to position [352, 0]
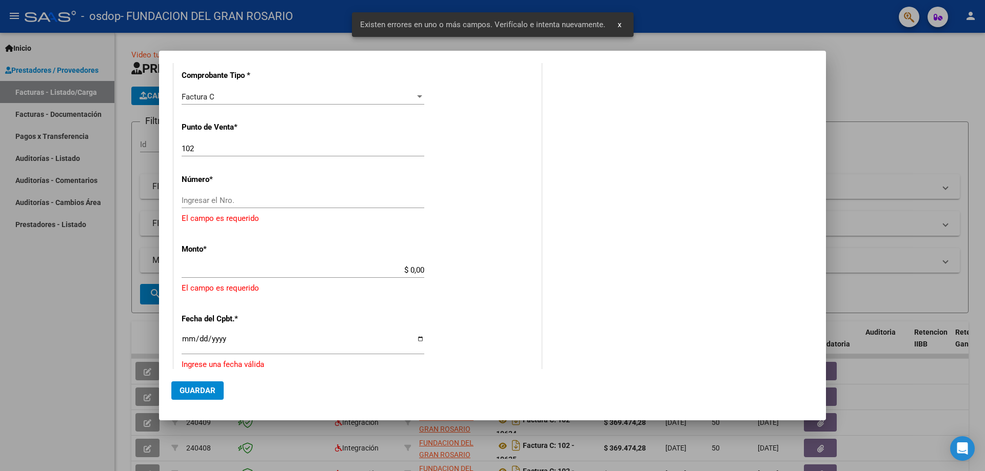
type input "202508"
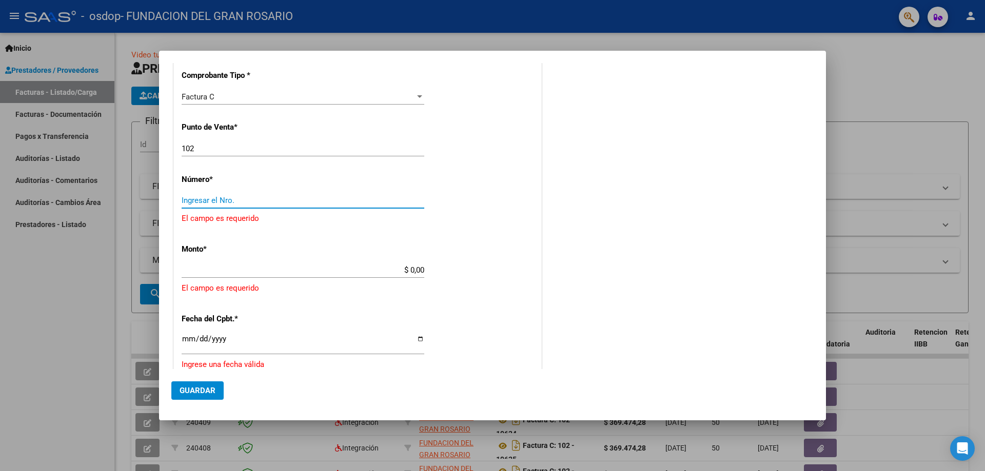
click at [234, 196] on input "Ingresar el Nro." at bounding box center [303, 200] width 243 height 9
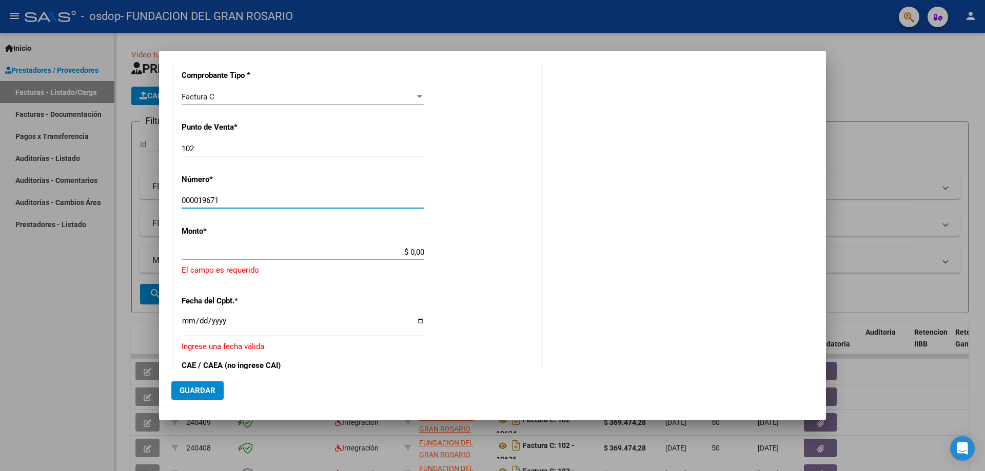
type input "000019671"
click at [253, 252] on input "$ 0,00" at bounding box center [303, 252] width 243 height 9
type input "$ 369.474,28"
type input "[DATE]"
type input "75359554096000"
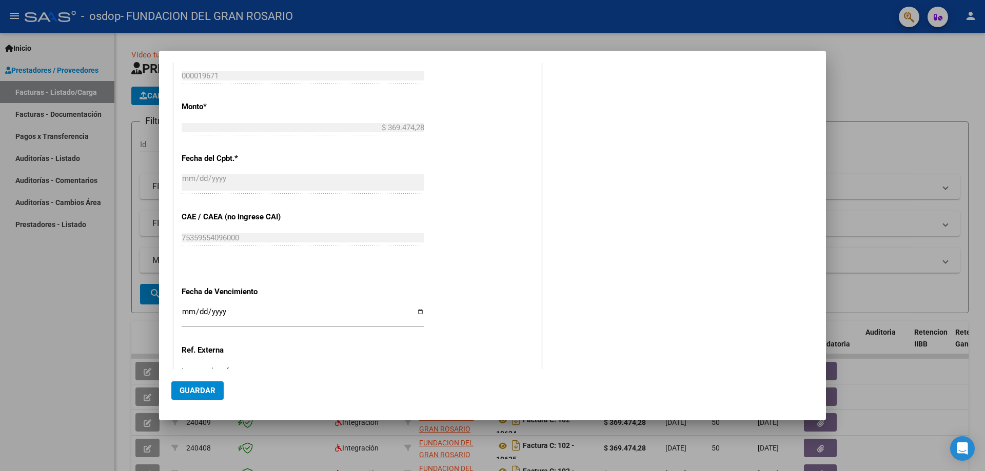
scroll to position [559, 0]
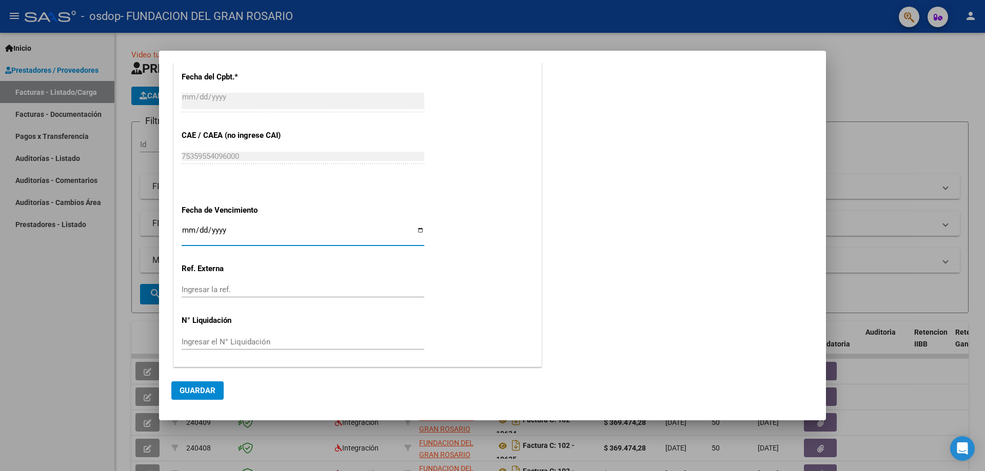
click at [420, 231] on input "Ingresar la fecha" at bounding box center [303, 234] width 243 height 16
type input "[DATE]"
click at [195, 386] on span "Guardar" at bounding box center [198, 390] width 36 height 9
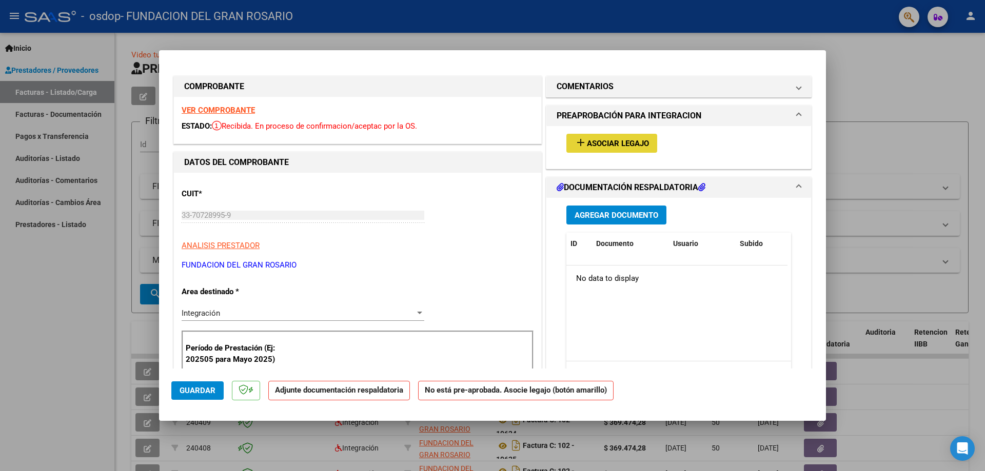
click at [577, 142] on mat-icon "add" at bounding box center [580, 142] width 12 height 12
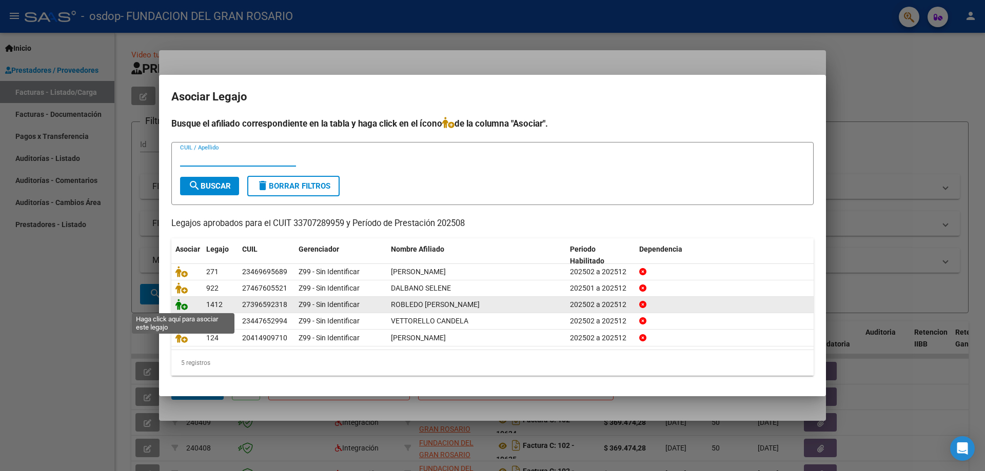
click at [180, 303] on icon at bounding box center [181, 304] width 12 height 11
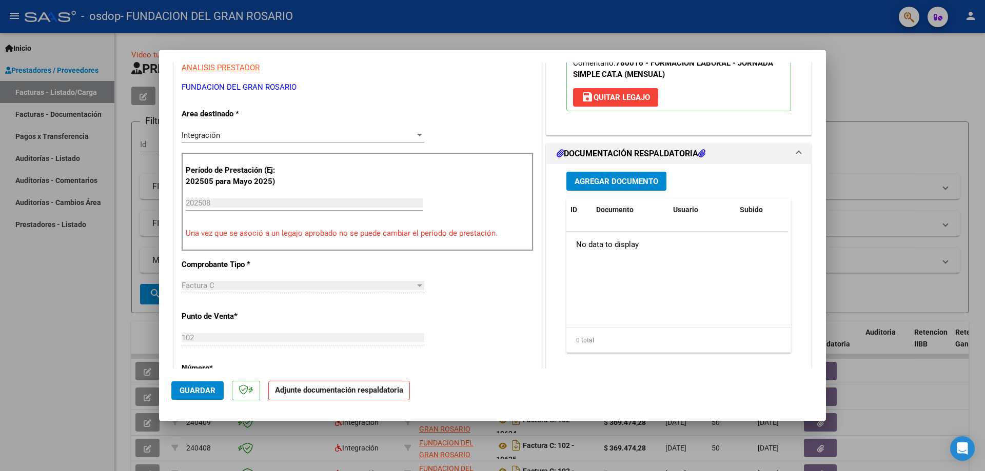
scroll to position [154, 0]
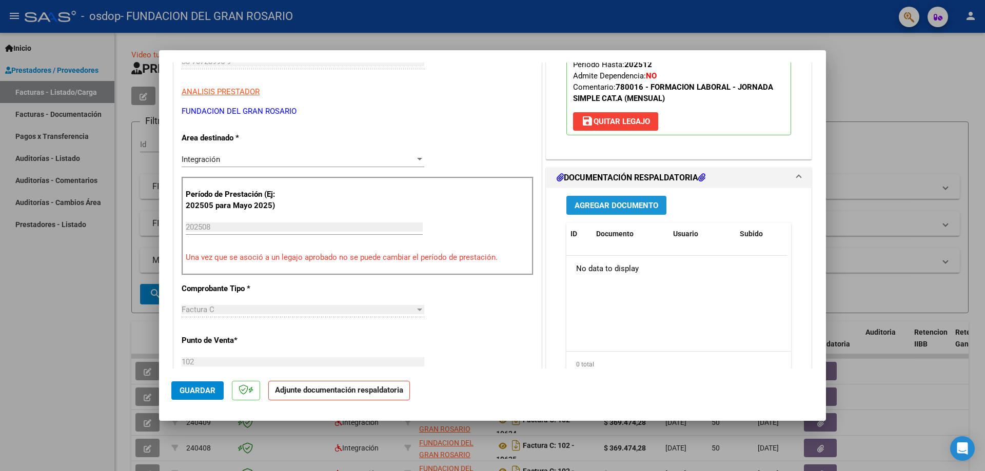
click at [606, 204] on span "Agregar Documento" at bounding box center [616, 205] width 84 height 9
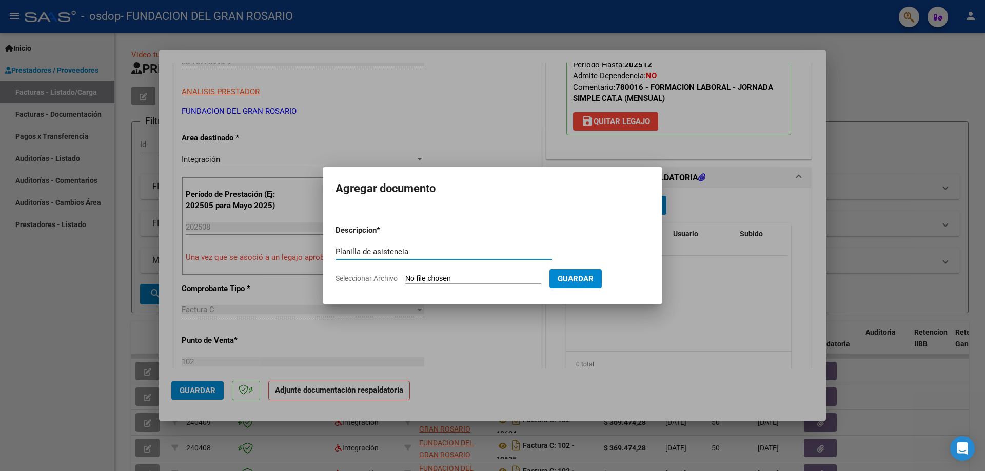
type input "Planilla de asistencia"
click at [443, 279] on input "Seleccionar Archivo" at bounding box center [473, 279] width 136 height 10
type input "C:\fakepath\Robledo- Agosto.pdf"
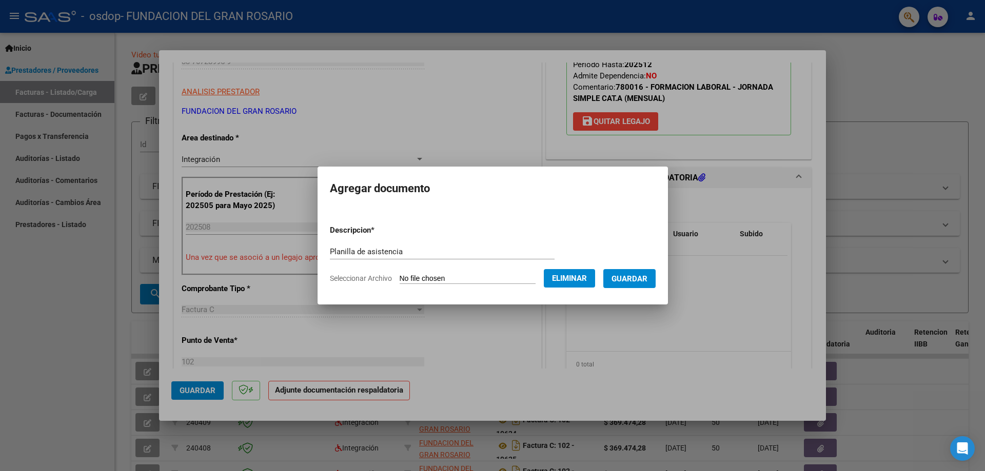
click at [630, 280] on span "Guardar" at bounding box center [629, 278] width 36 height 9
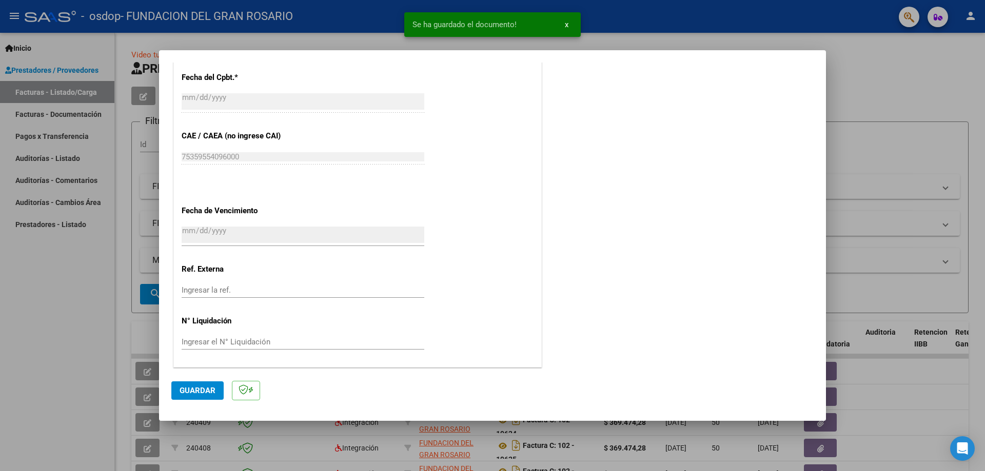
scroll to position [574, 0]
click at [191, 388] on span "Guardar" at bounding box center [198, 390] width 36 height 9
click at [193, 390] on span "Guardar" at bounding box center [198, 390] width 36 height 9
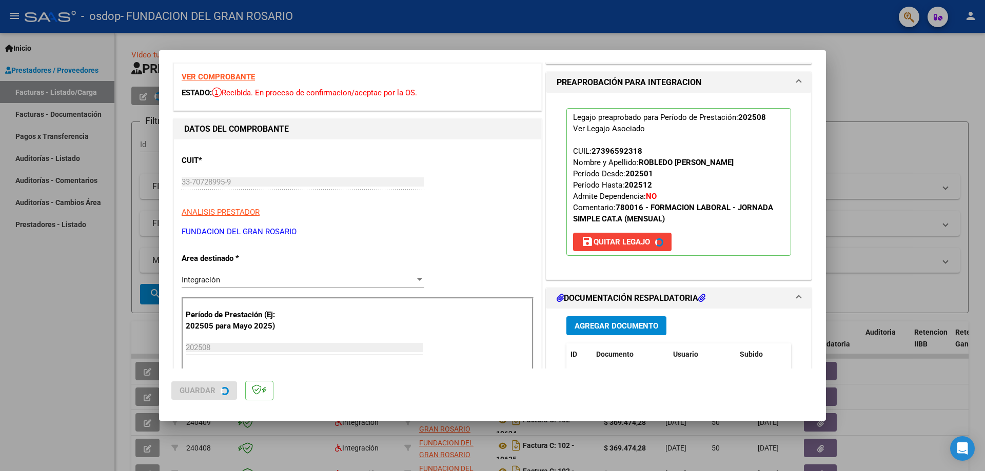
scroll to position [10, 0]
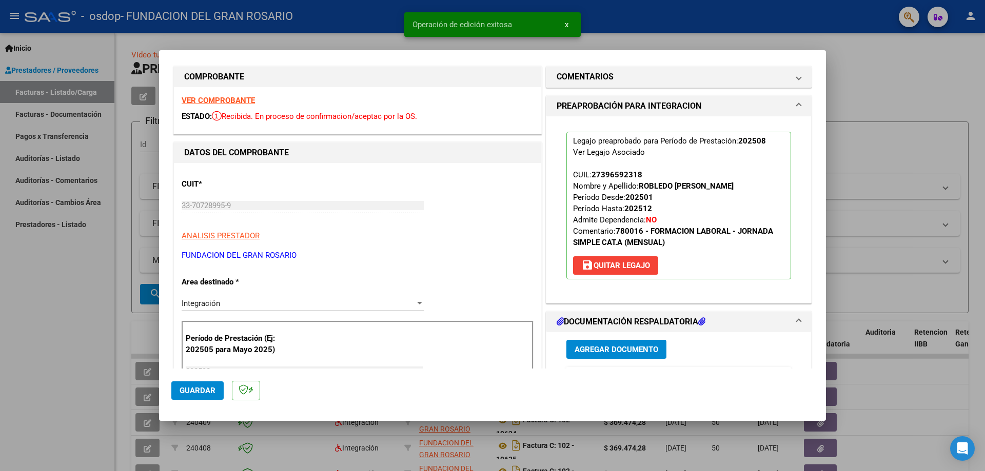
click at [128, 300] on div at bounding box center [492, 235] width 985 height 471
type input "$ 0,00"
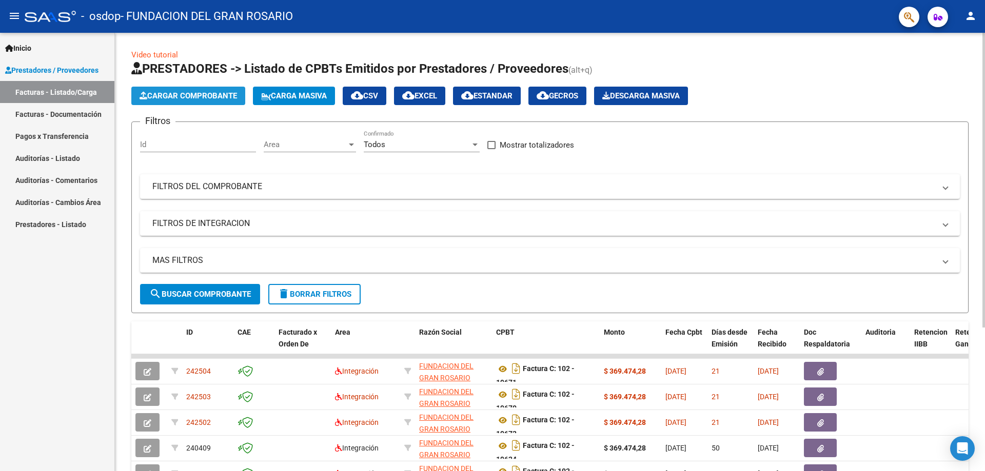
click at [181, 98] on span "Cargar Comprobante" at bounding box center [188, 95] width 97 height 9
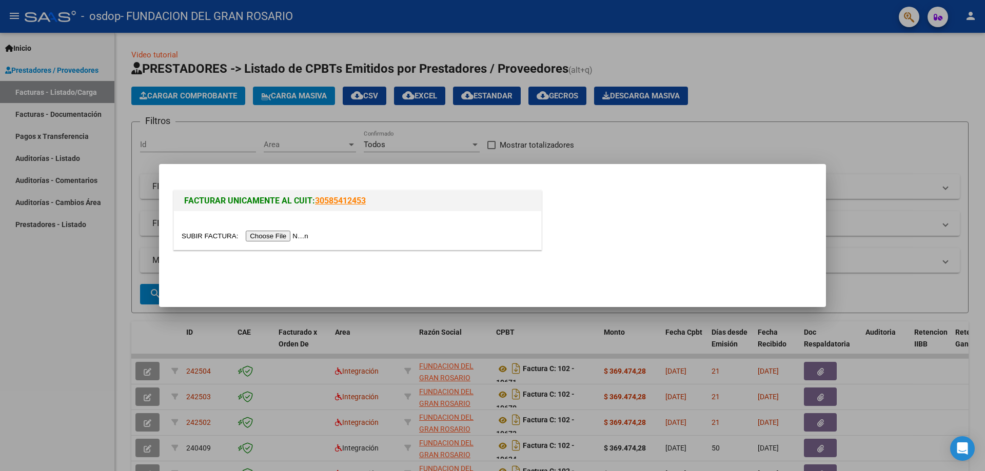
click at [266, 234] on input "file" at bounding box center [247, 236] width 130 height 11
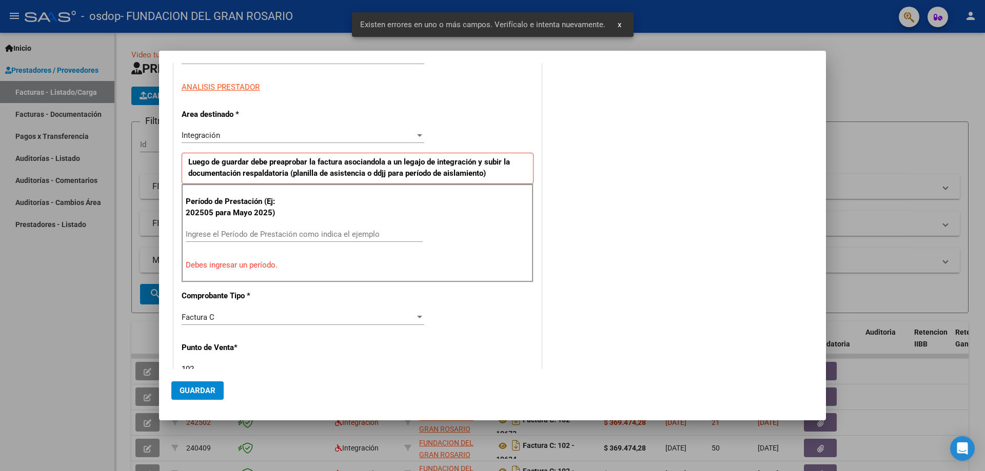
scroll to position [147, 0]
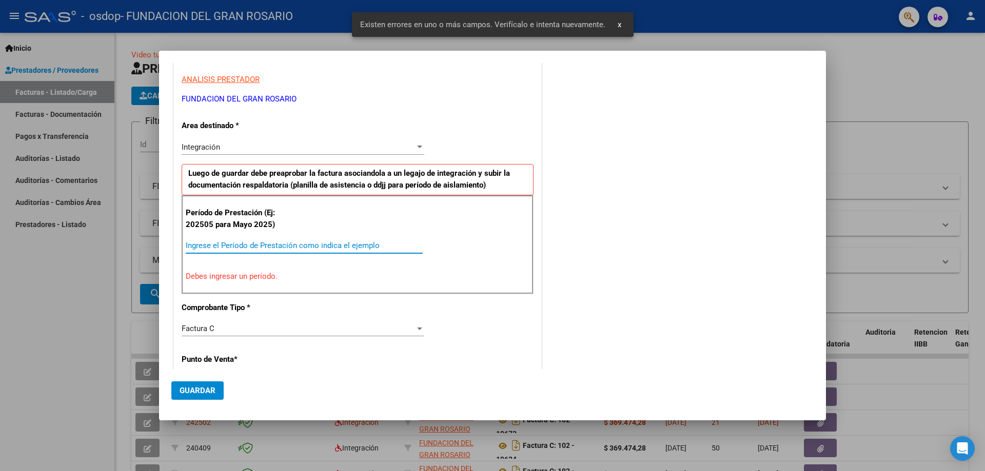
click at [316, 243] on input "Ingrese el Período de Prestación como indica el ejemplo" at bounding box center [304, 245] width 237 height 9
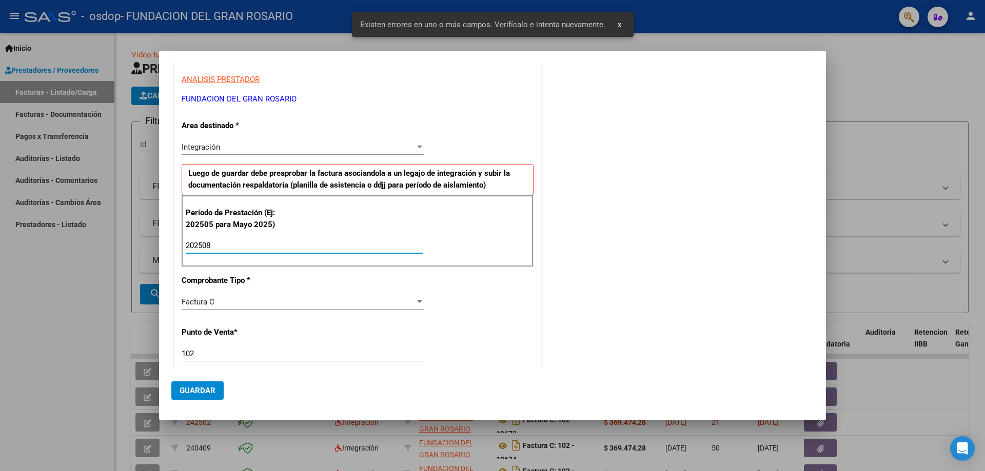
scroll to position [352, 0]
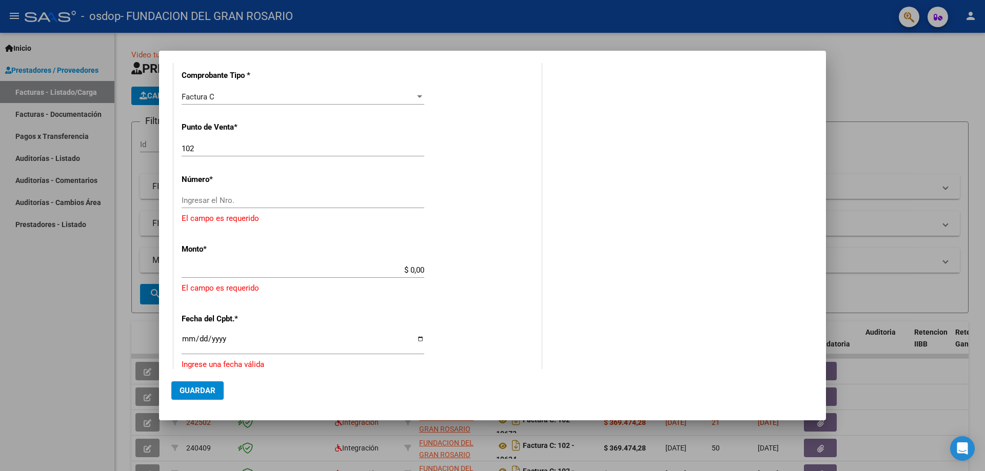
type input "202508"
click at [241, 191] on div "CUIT * 33-70728995-9 Ingresar CUIT ANALISIS PRESTADOR FUNDACION DEL GRAN [PERSO…" at bounding box center [357, 208] width 367 height 814
click at [244, 201] on input "Ingresar el Nro." at bounding box center [303, 200] width 243 height 9
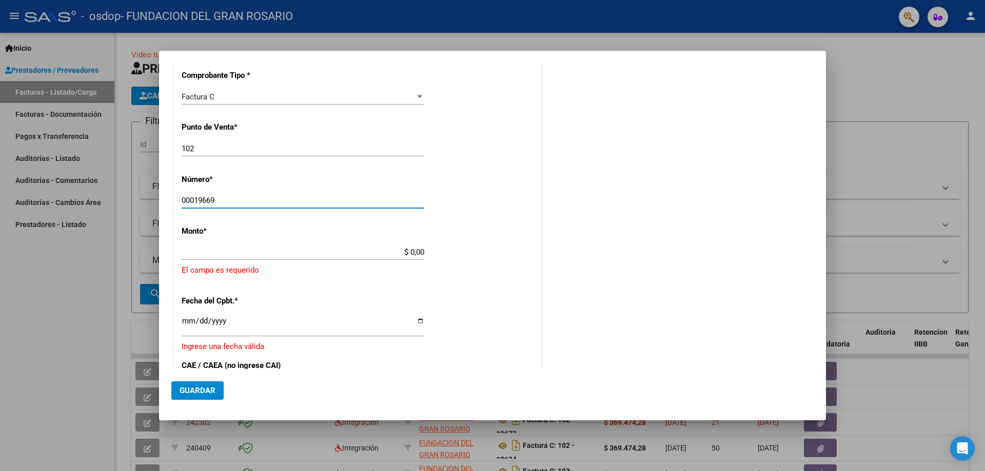
type input "00019669"
type input "$ 369.474,28"
type input "[DATE]"
type input "75359553406377"
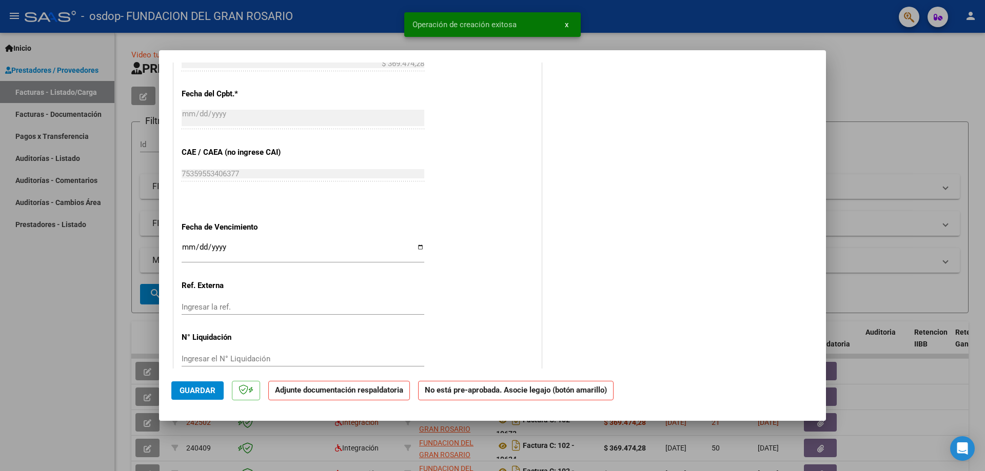
scroll to position [547, 0]
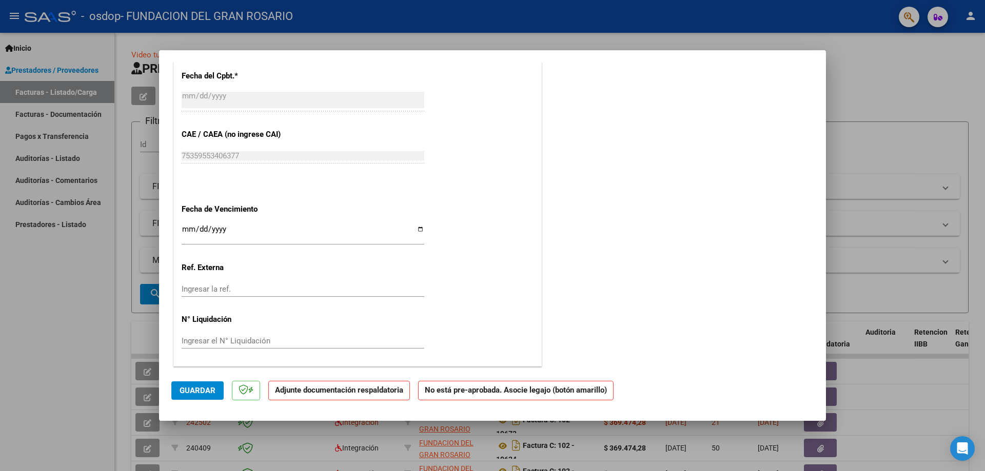
click at [415, 229] on input "Ingresar la fecha" at bounding box center [303, 233] width 243 height 16
type input "[DATE]"
click at [214, 393] on span "Guardar" at bounding box center [198, 390] width 36 height 9
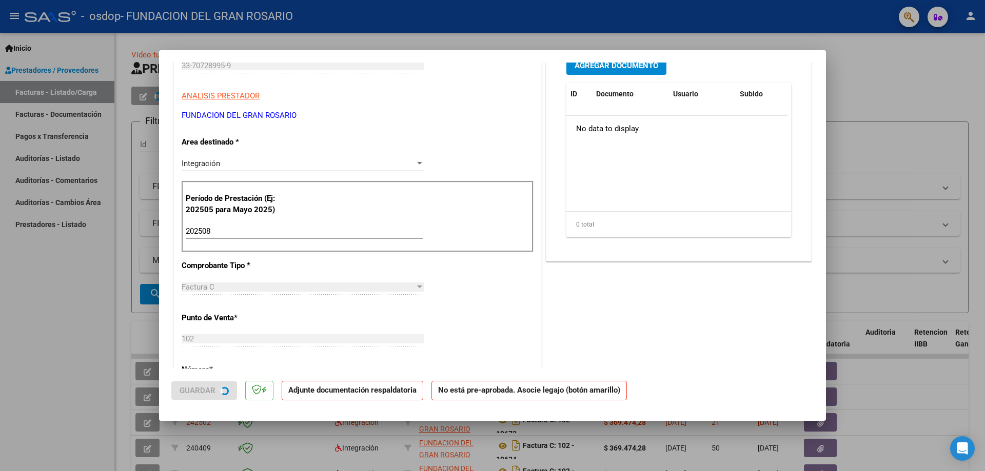
scroll to position [0, 0]
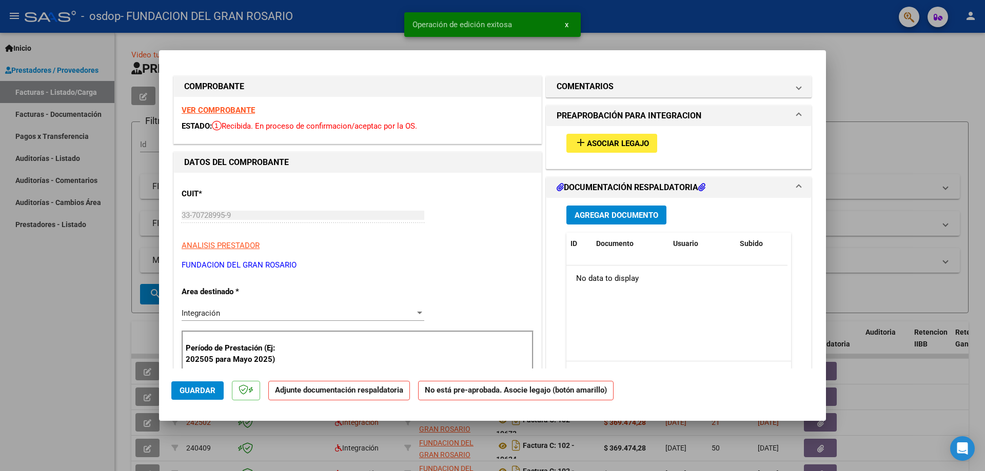
click at [582, 137] on mat-icon "add" at bounding box center [580, 142] width 12 height 12
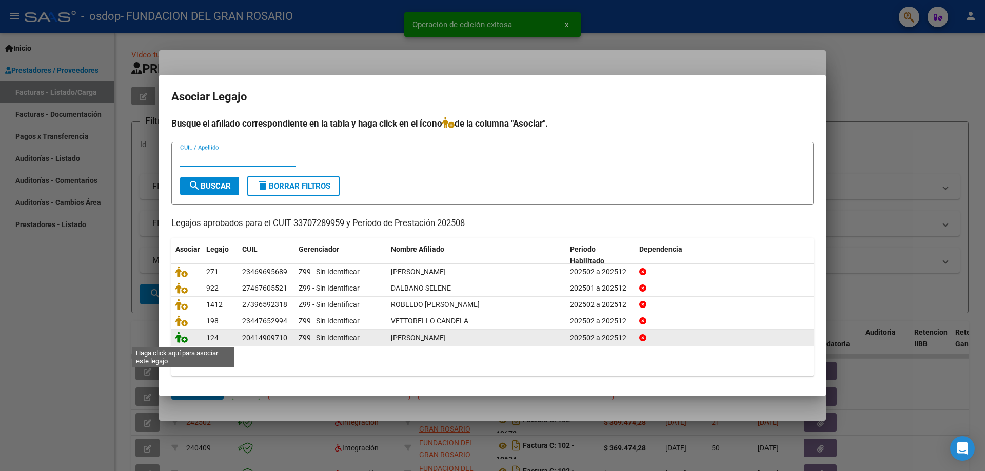
click at [179, 343] on icon at bounding box center [181, 337] width 12 height 11
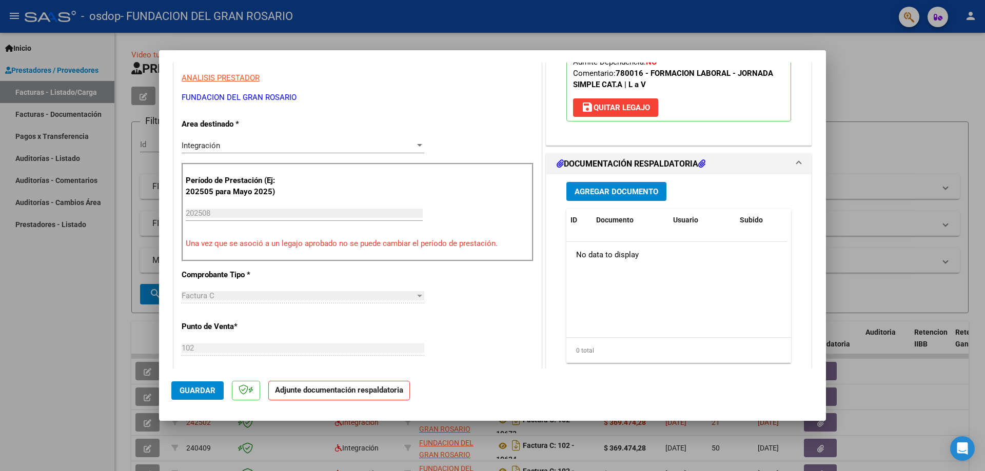
scroll to position [154, 0]
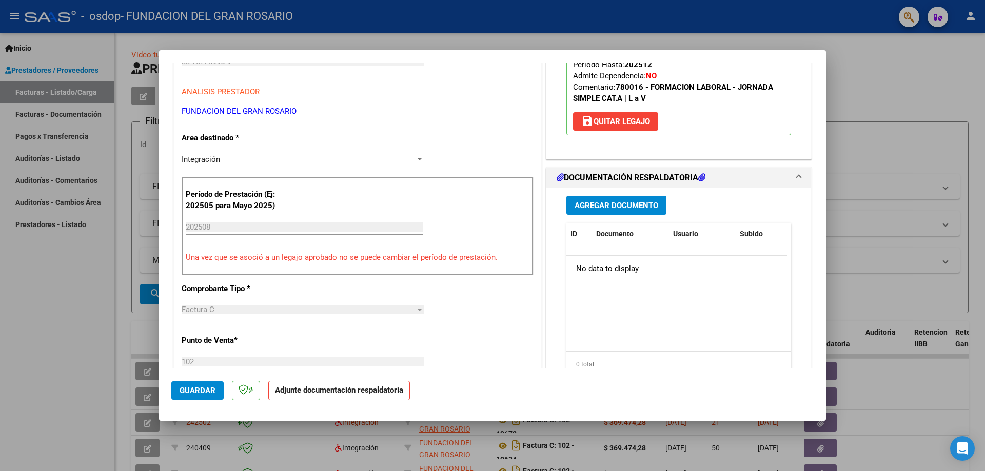
click at [581, 205] on span "Agregar Documento" at bounding box center [616, 205] width 84 height 9
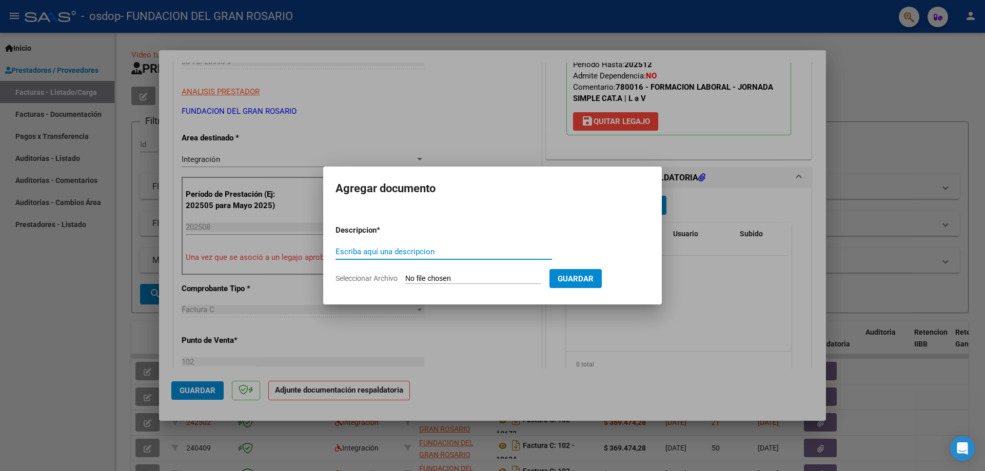
click at [385, 254] on input "Escriba aquí una descripcion" at bounding box center [443, 251] width 216 height 9
type input "Planilla de asistencia"
click at [529, 282] on input "Seleccionar Archivo" at bounding box center [473, 279] width 136 height 10
type input "C:\fakepath\Silvano- [DATE].pdf"
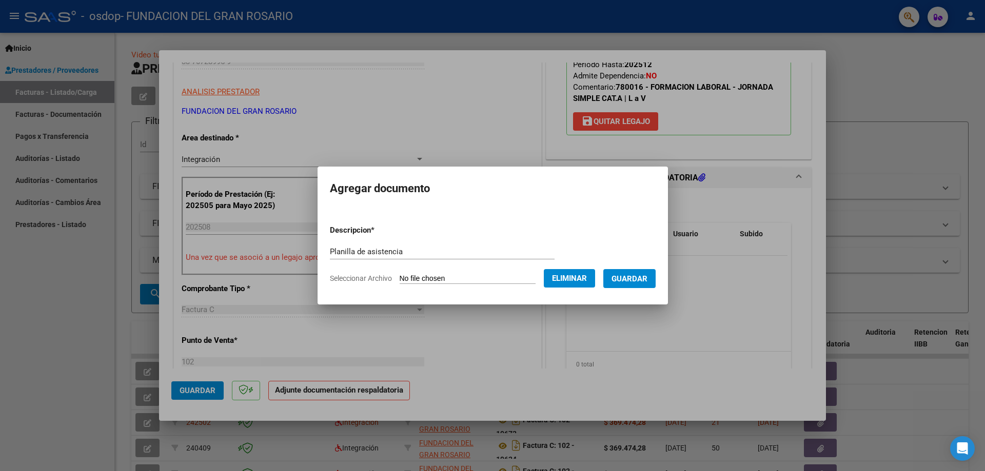
click at [645, 284] on button "Guardar" at bounding box center [629, 278] width 52 height 19
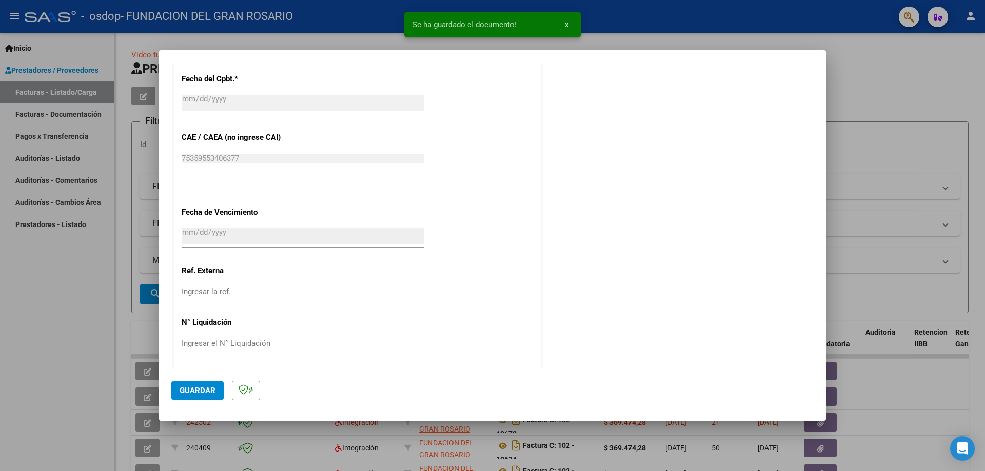
scroll to position [574, 0]
click at [186, 393] on span "Guardar" at bounding box center [198, 390] width 36 height 9
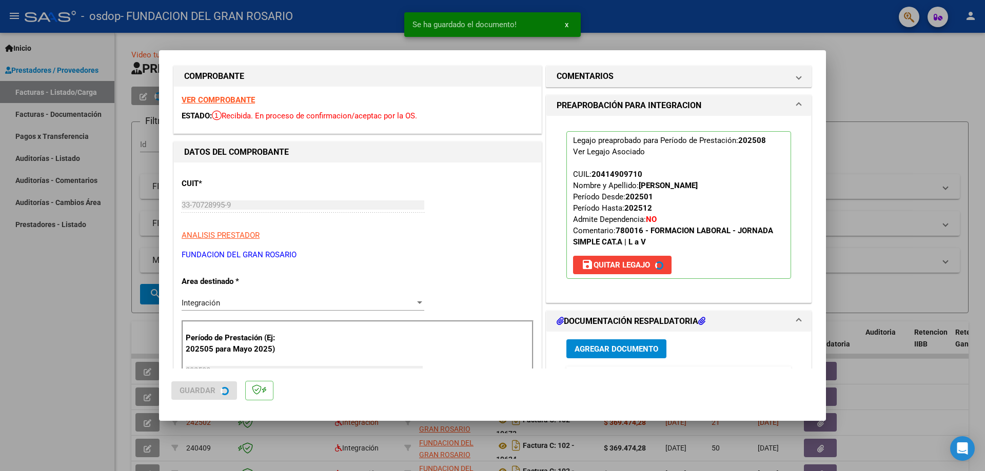
scroll to position [0, 0]
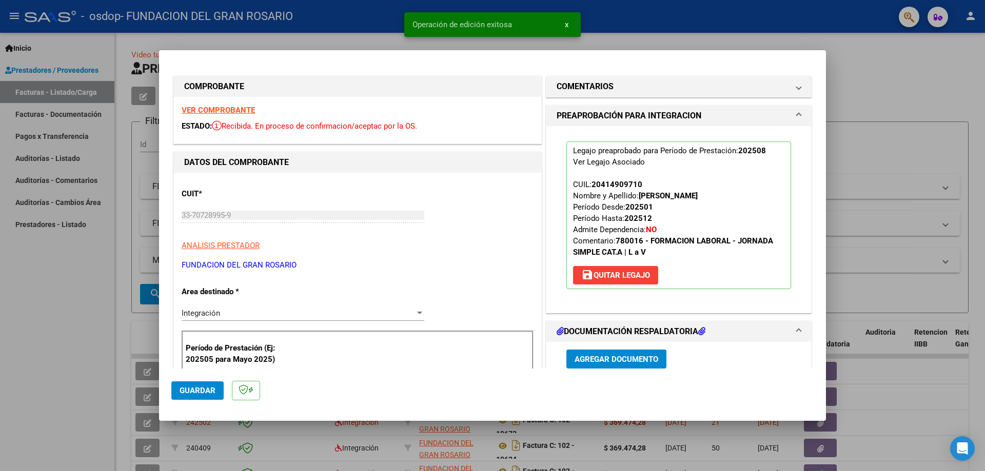
click at [81, 330] on div at bounding box center [492, 235] width 985 height 471
type input "$ 0,00"
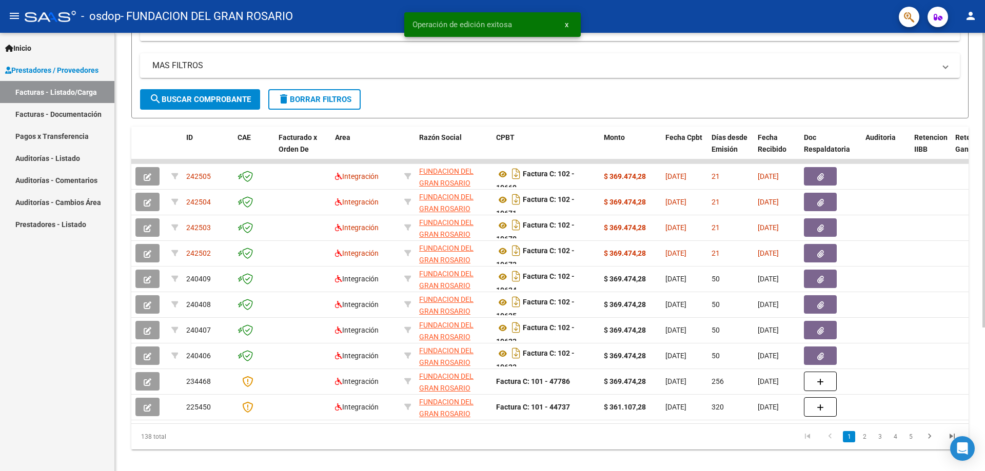
scroll to position [205, 0]
